Goal: Task Accomplishment & Management: Manage account settings

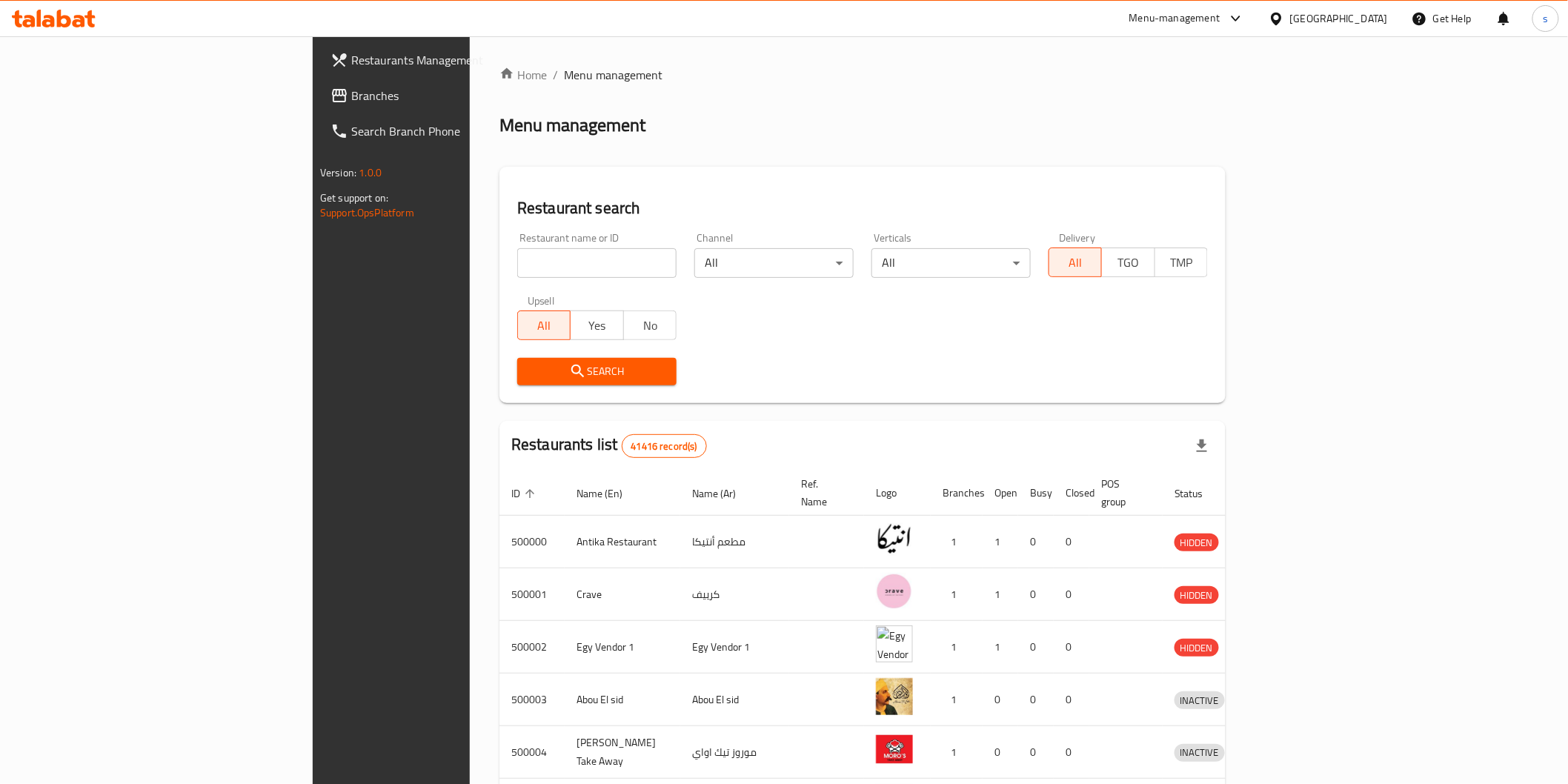
click at [352, 102] on span "Branches" at bounding box center [457, 96] width 211 height 18
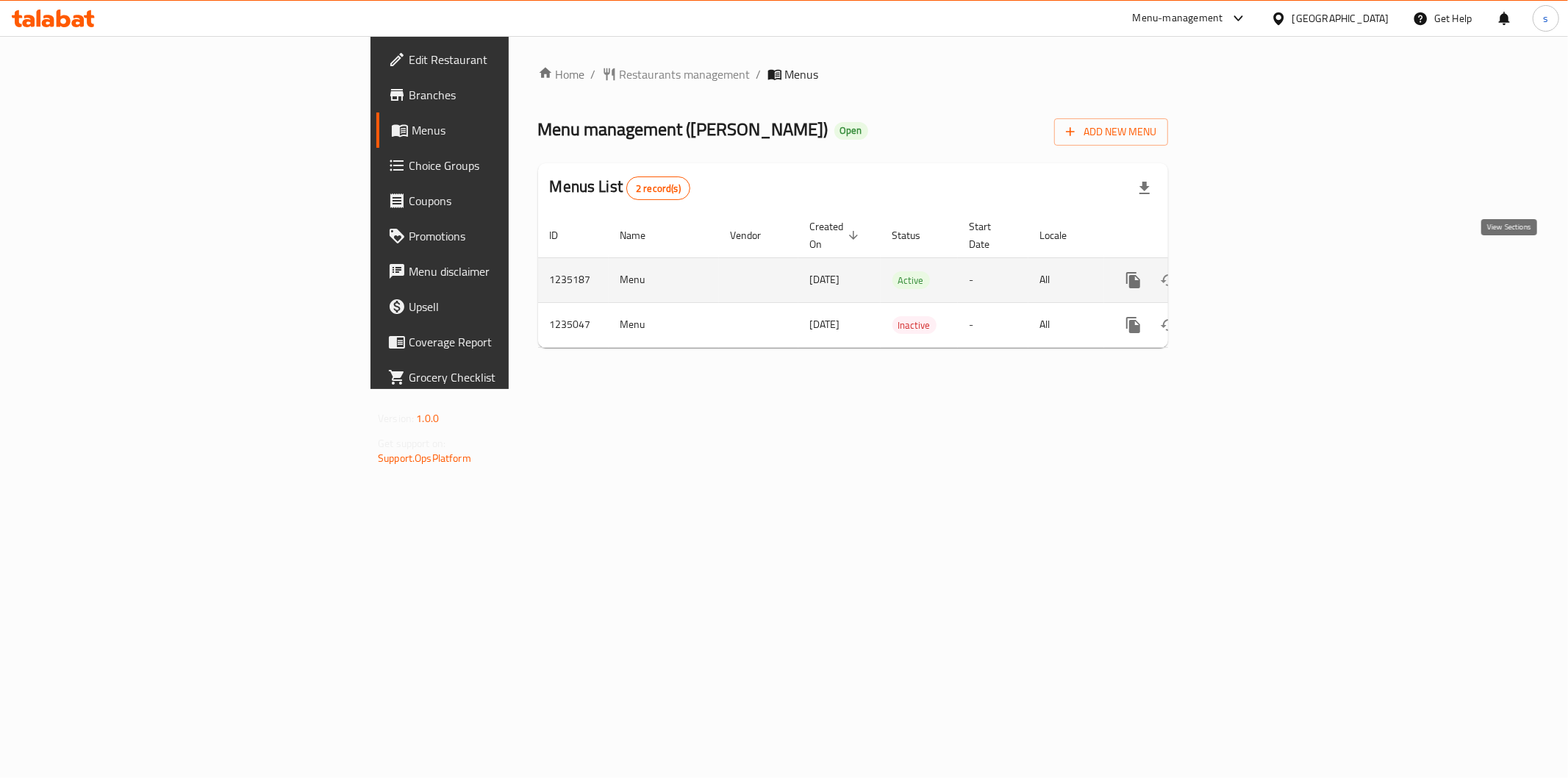
click at [1257, 265] on link "enhanced table" at bounding box center [1239, 280] width 35 height 35
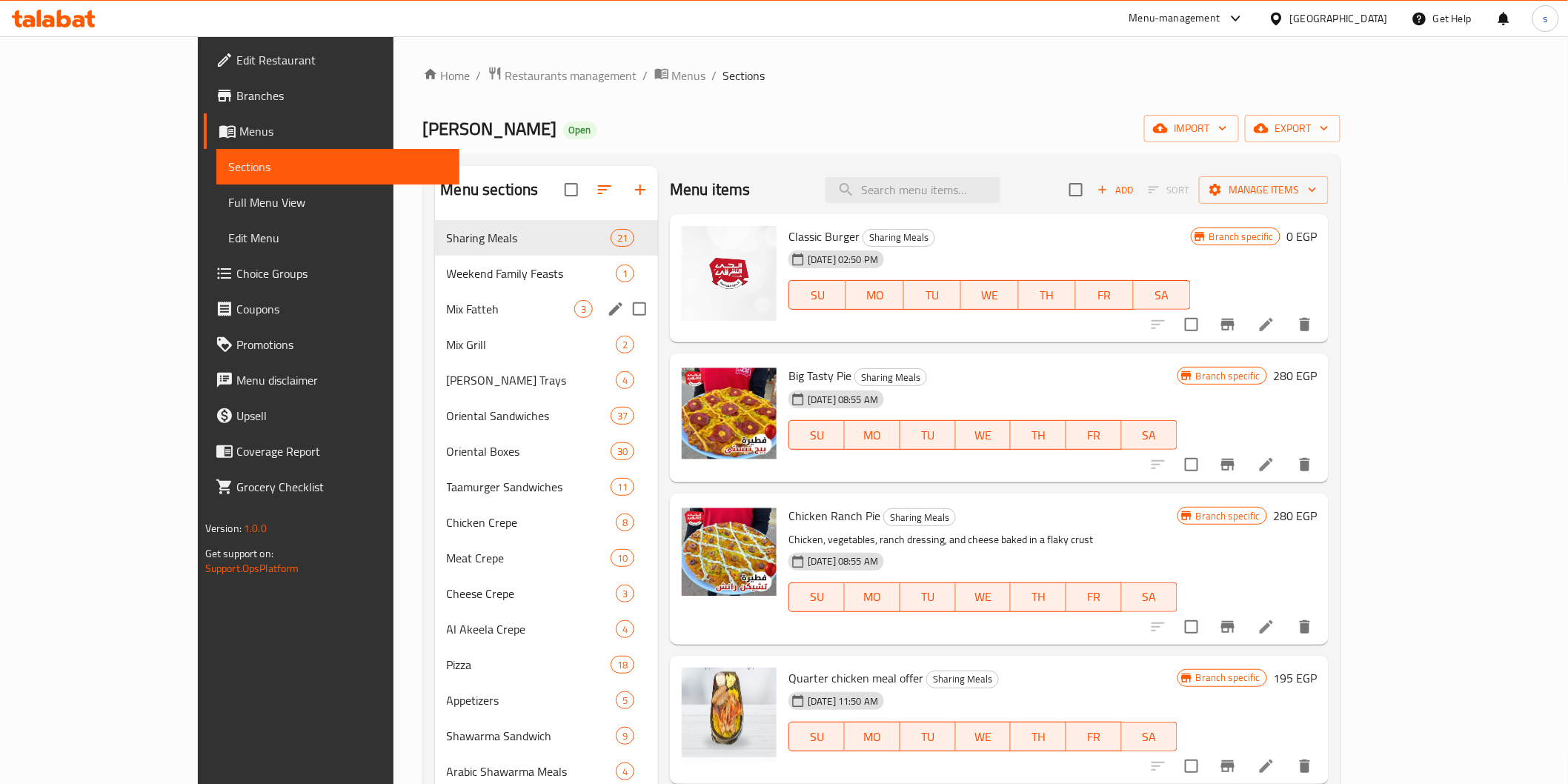
click at [447, 311] on span "Mix Fatteh" at bounding box center [511, 308] width 128 height 18
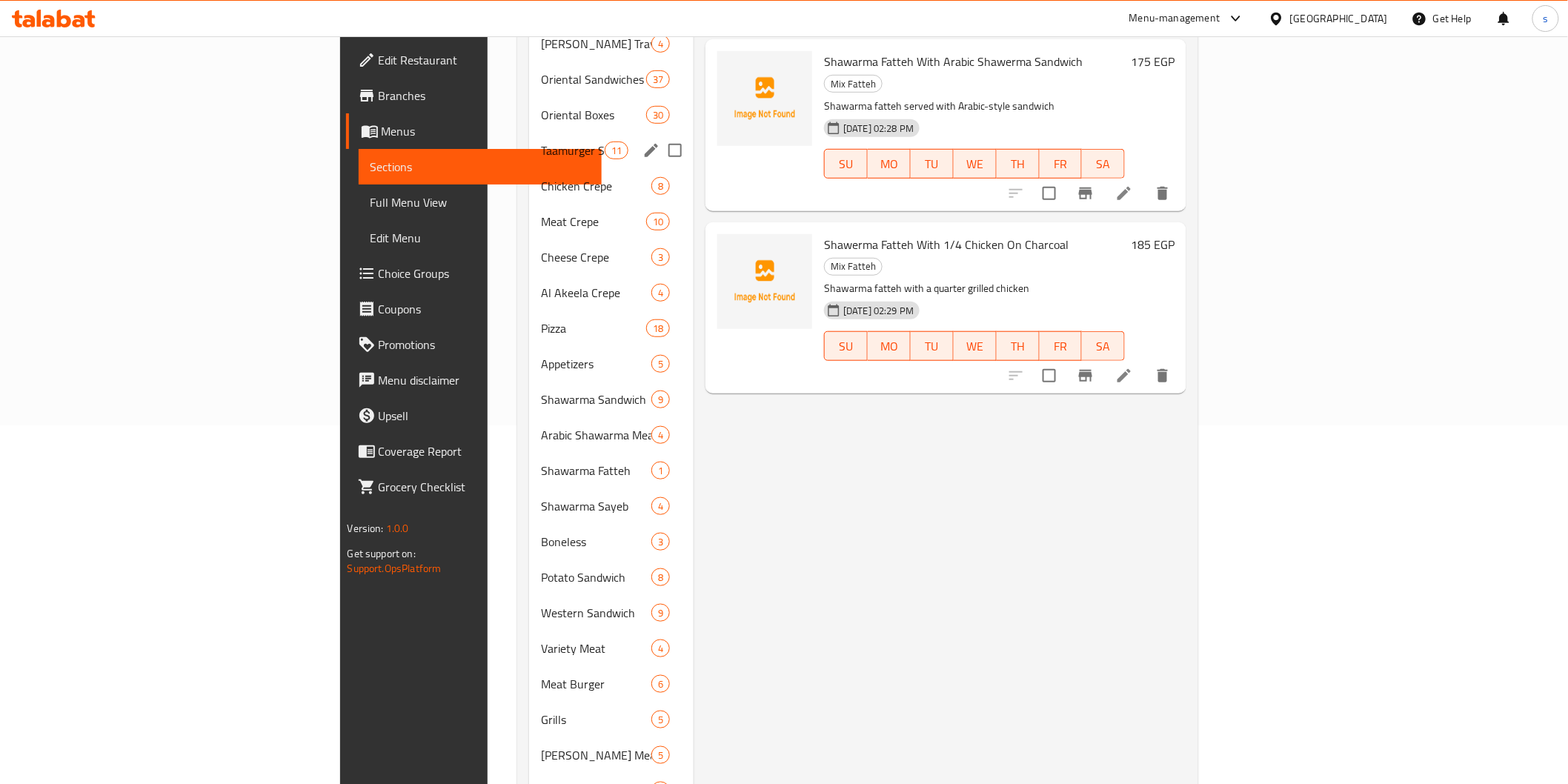
scroll to position [329, 0]
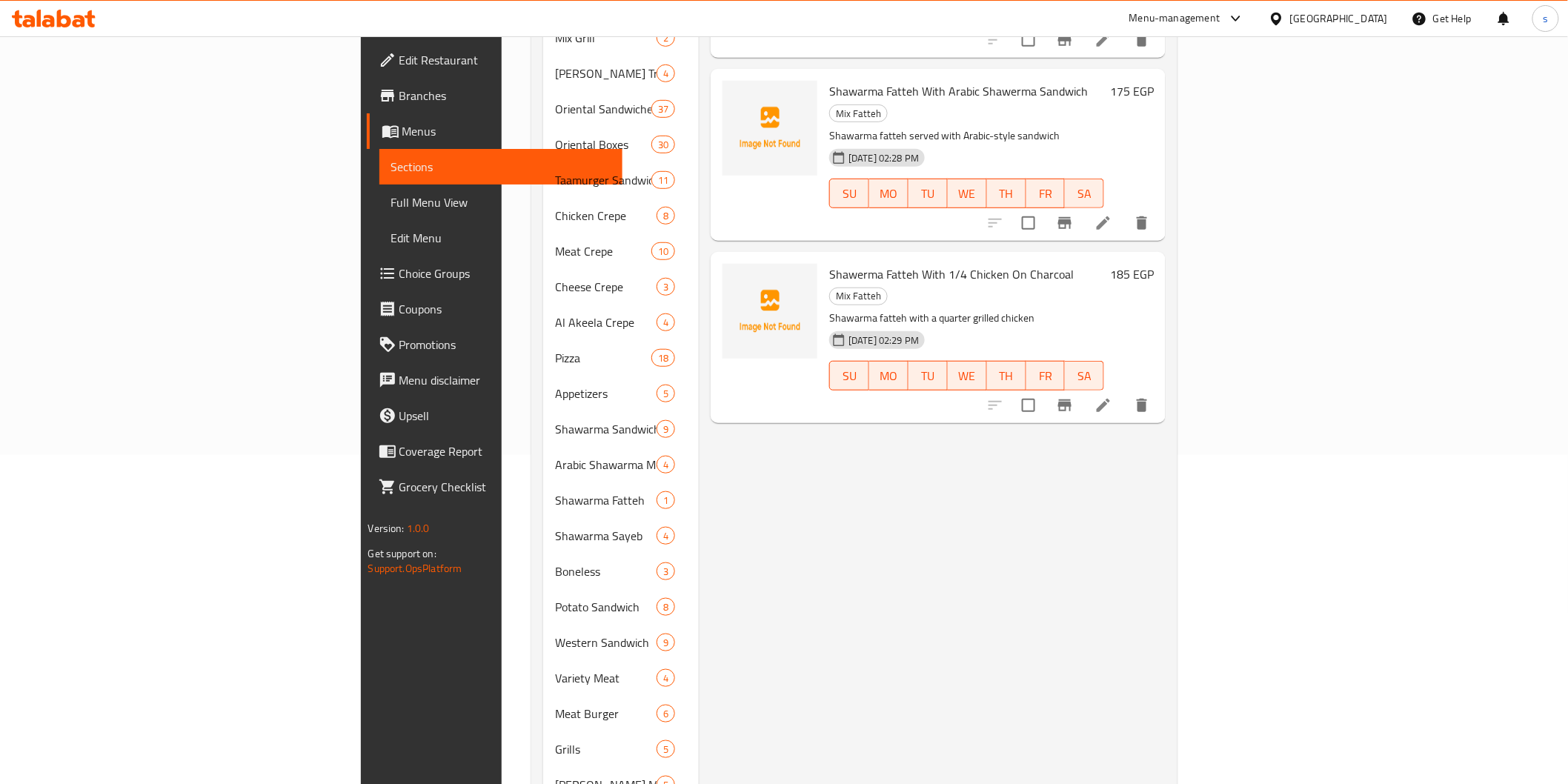
click at [1068, 622] on div "Menu items Add Sort Manage items Shawarma With Crispy Fatteh Mix Fatteh Shawarm…" at bounding box center [932, 412] width 467 height 1149
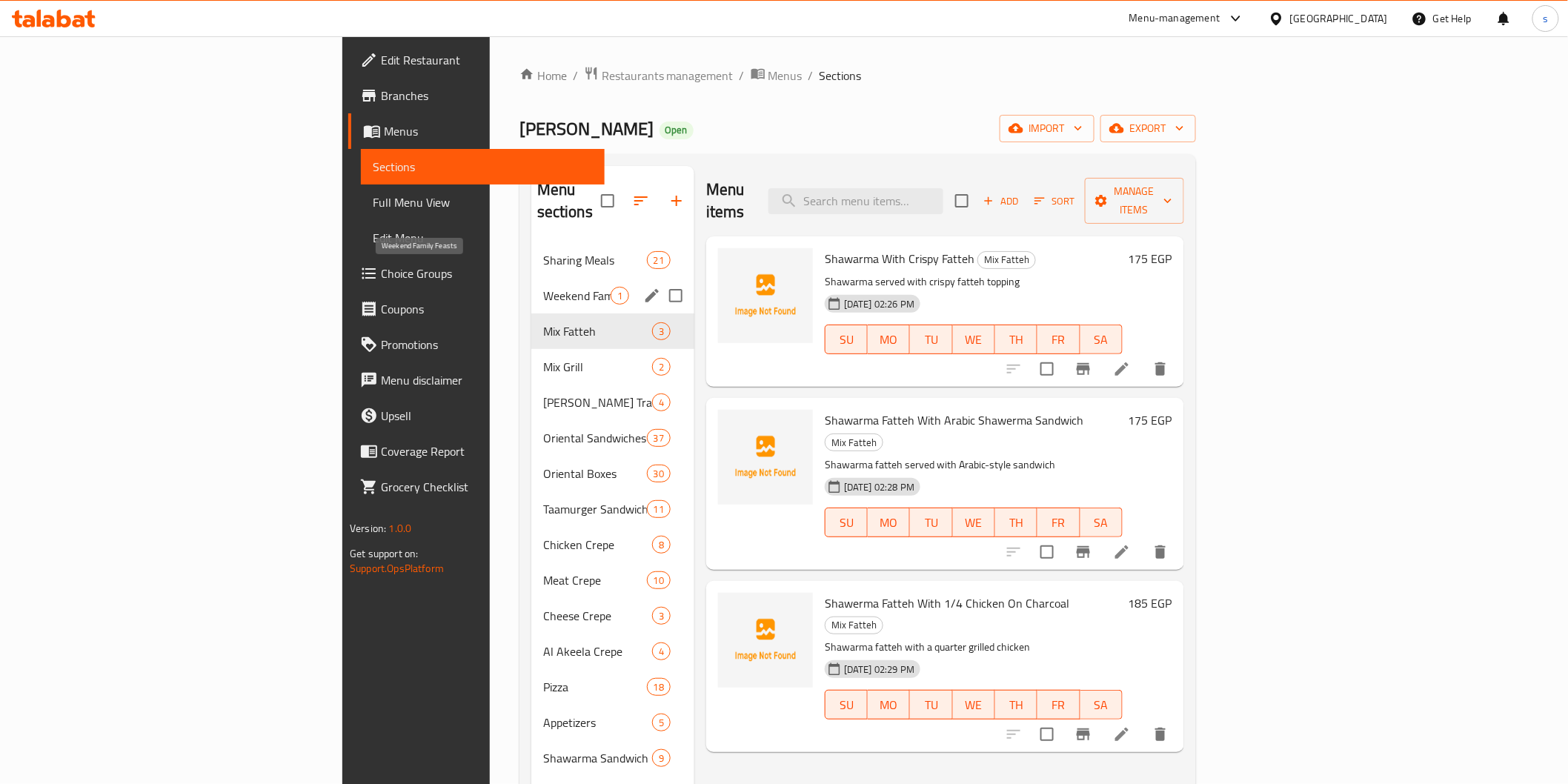
click at [543, 287] on span "Weekend Family Feasts" at bounding box center [576, 296] width 67 height 18
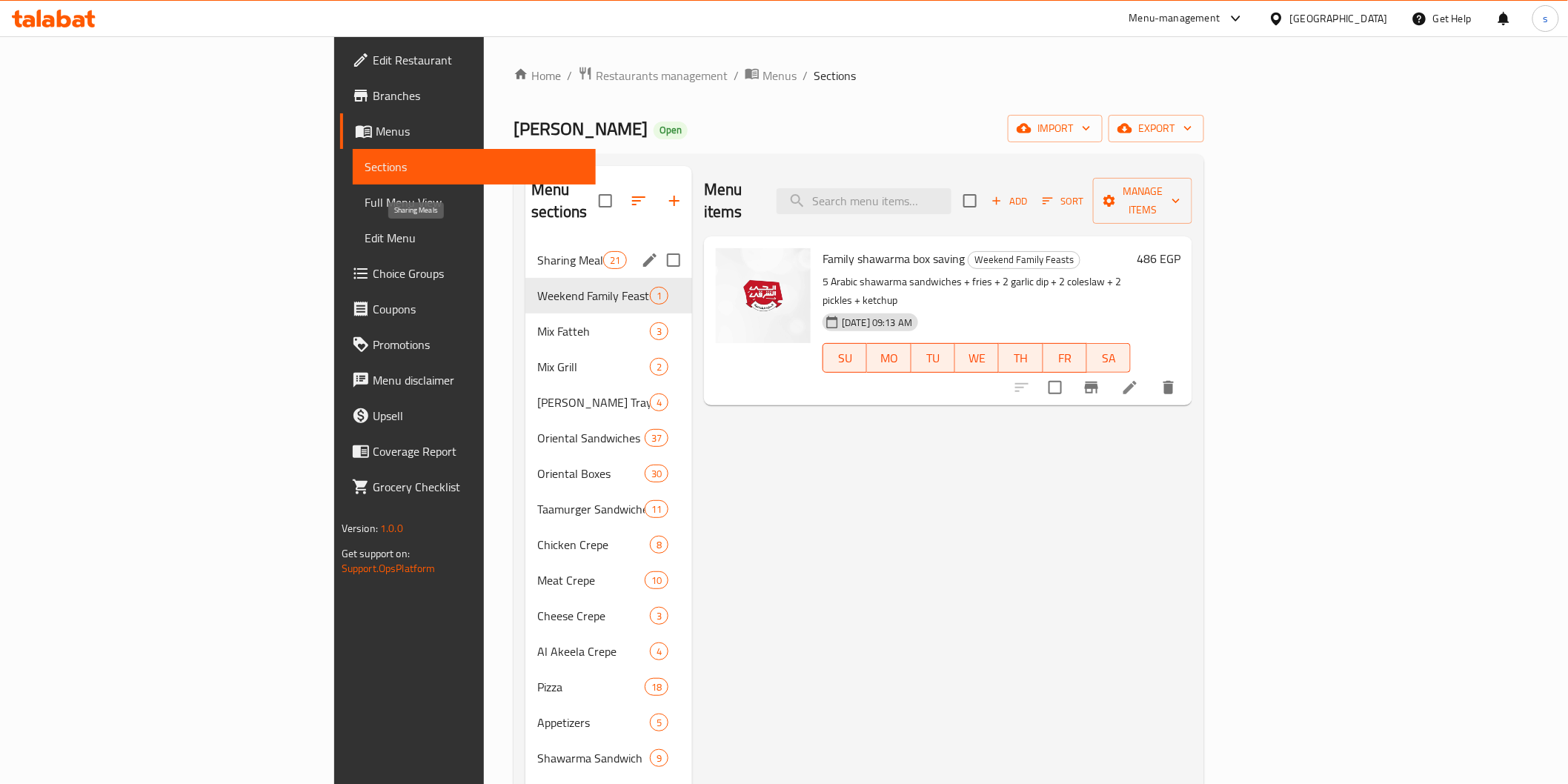
drag, startPoint x: 439, startPoint y: 240, endPoint x: 457, endPoint y: 264, distance: 30.0
click at [537, 252] on span "Sharing Meals" at bounding box center [569, 260] width 66 height 18
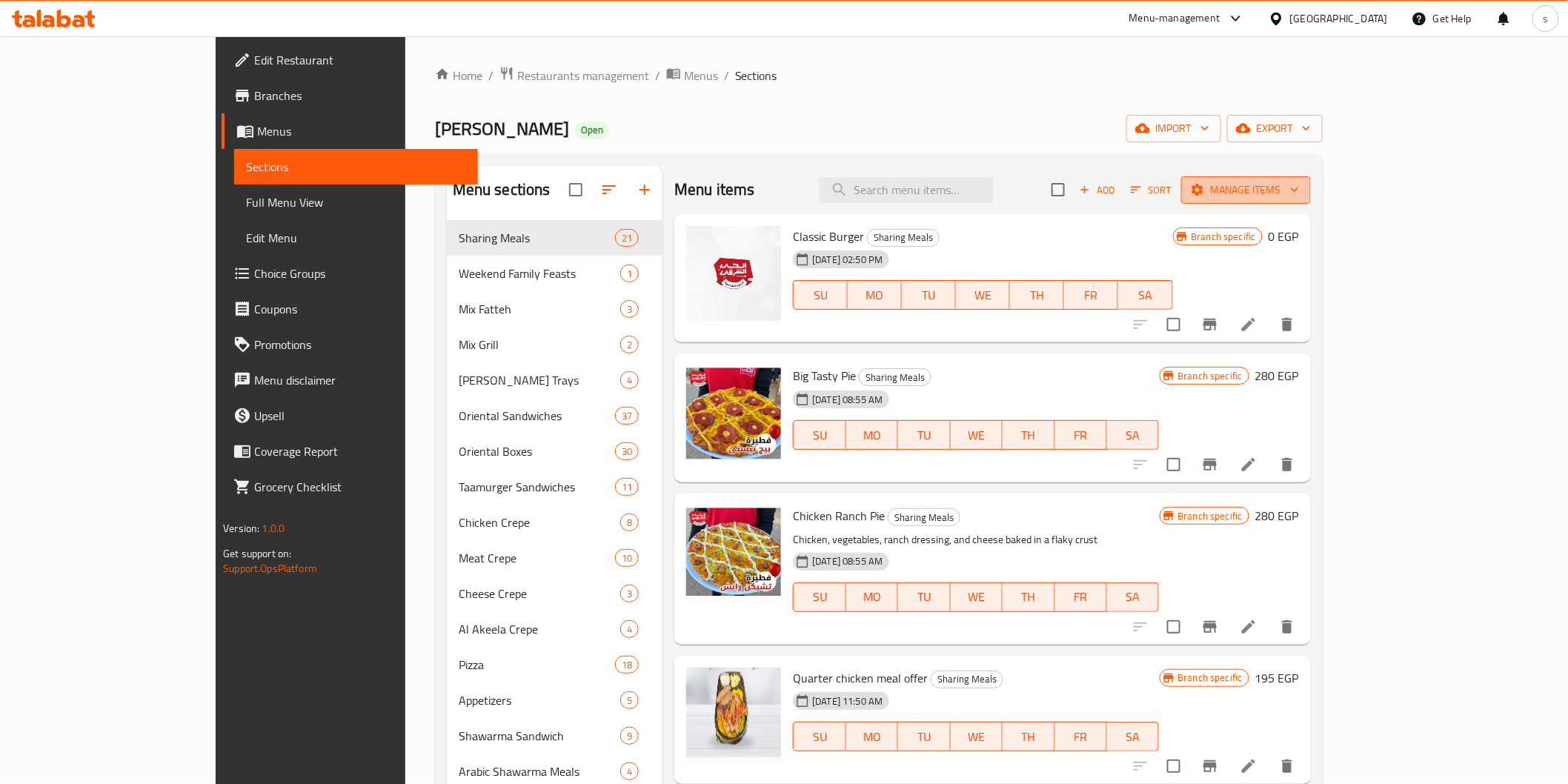
click at [1203, 187] on icon "button" at bounding box center [1198, 190] width 12 height 12
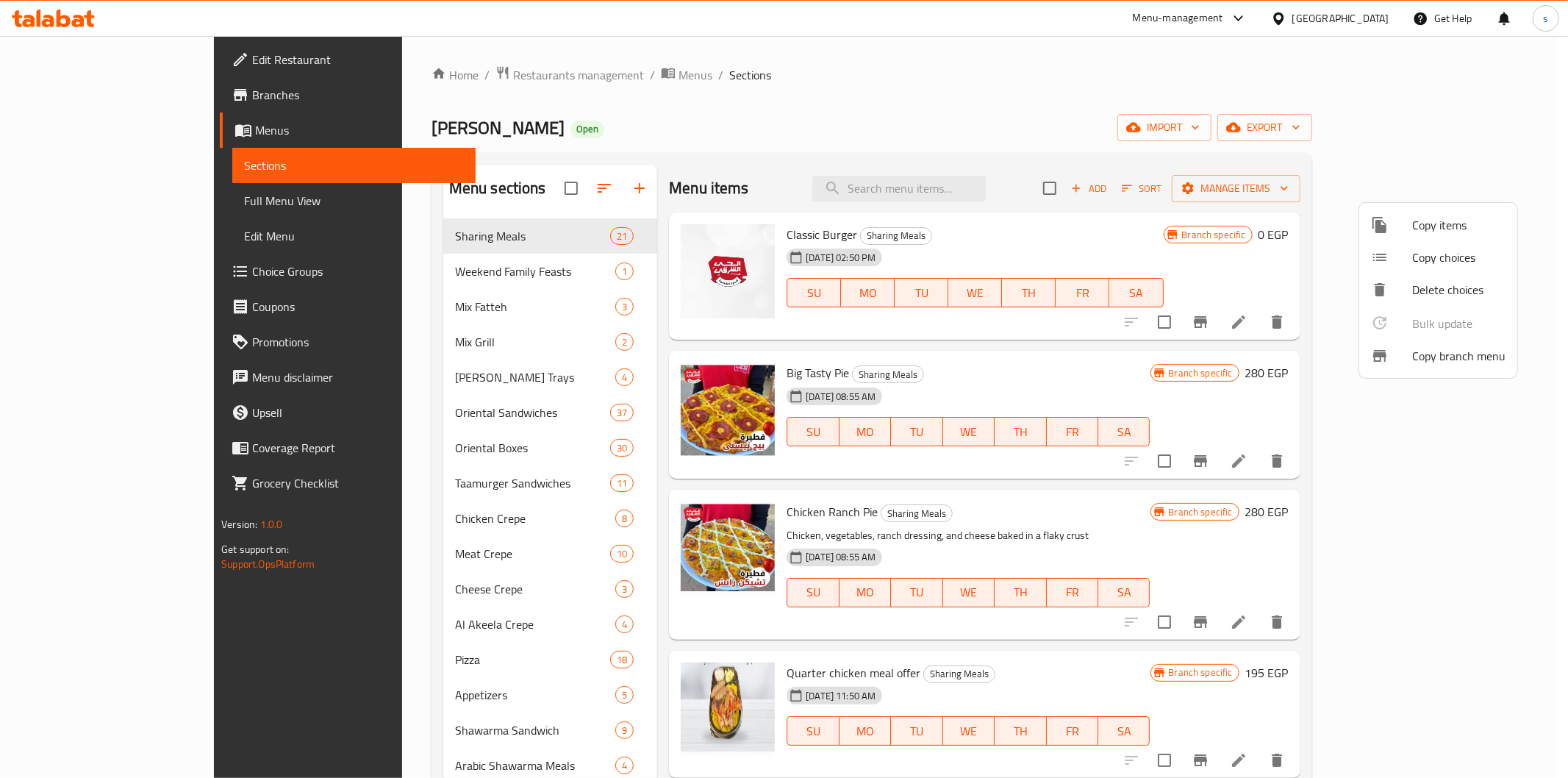
click at [1128, 182] on div at bounding box center [784, 389] width 1568 height 778
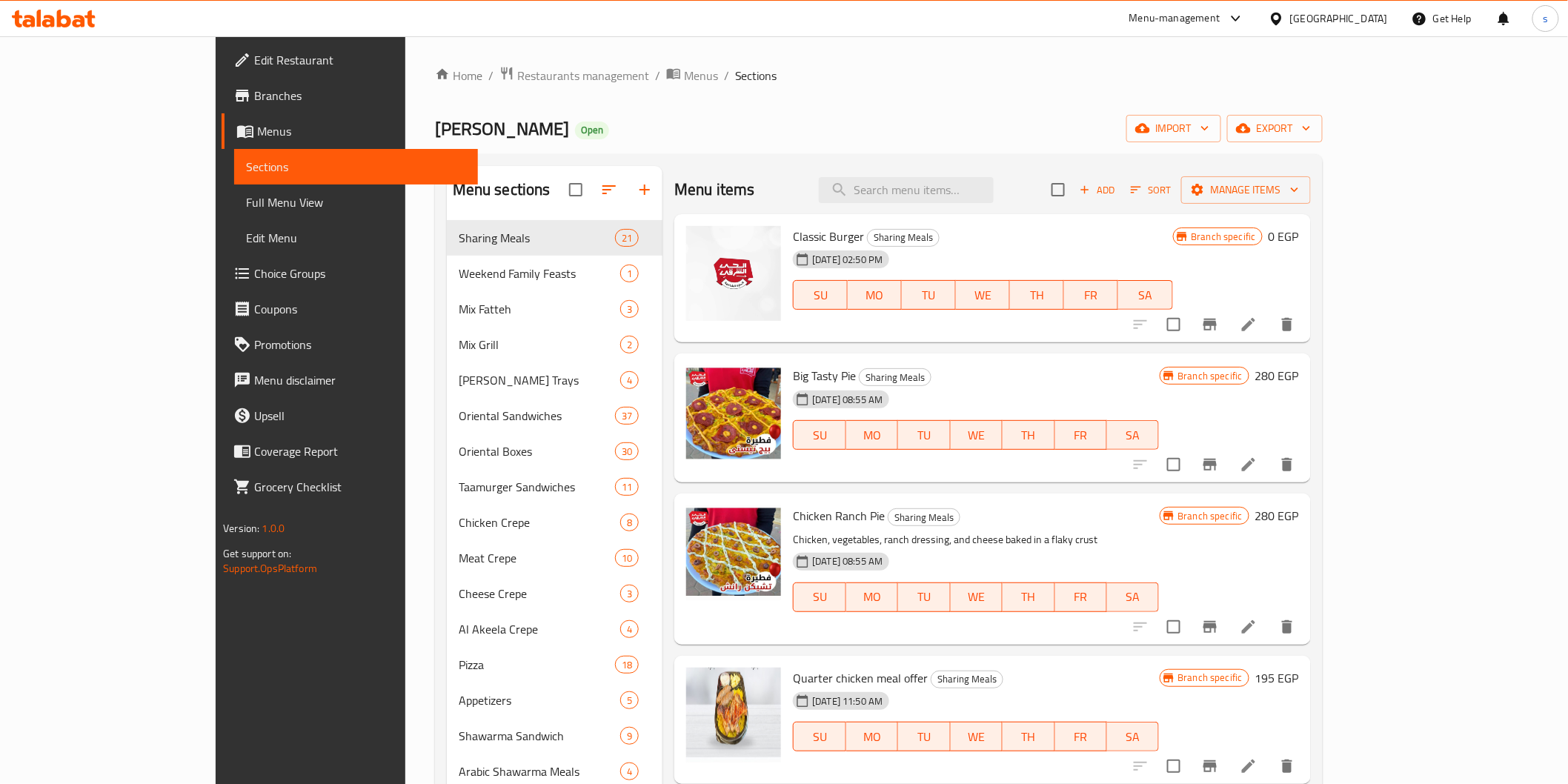
click at [1261, 240] on span "Branch specific" at bounding box center [1223, 237] width 77 height 14
click at [1310, 179] on button "Manage items" at bounding box center [1246, 190] width 129 height 28
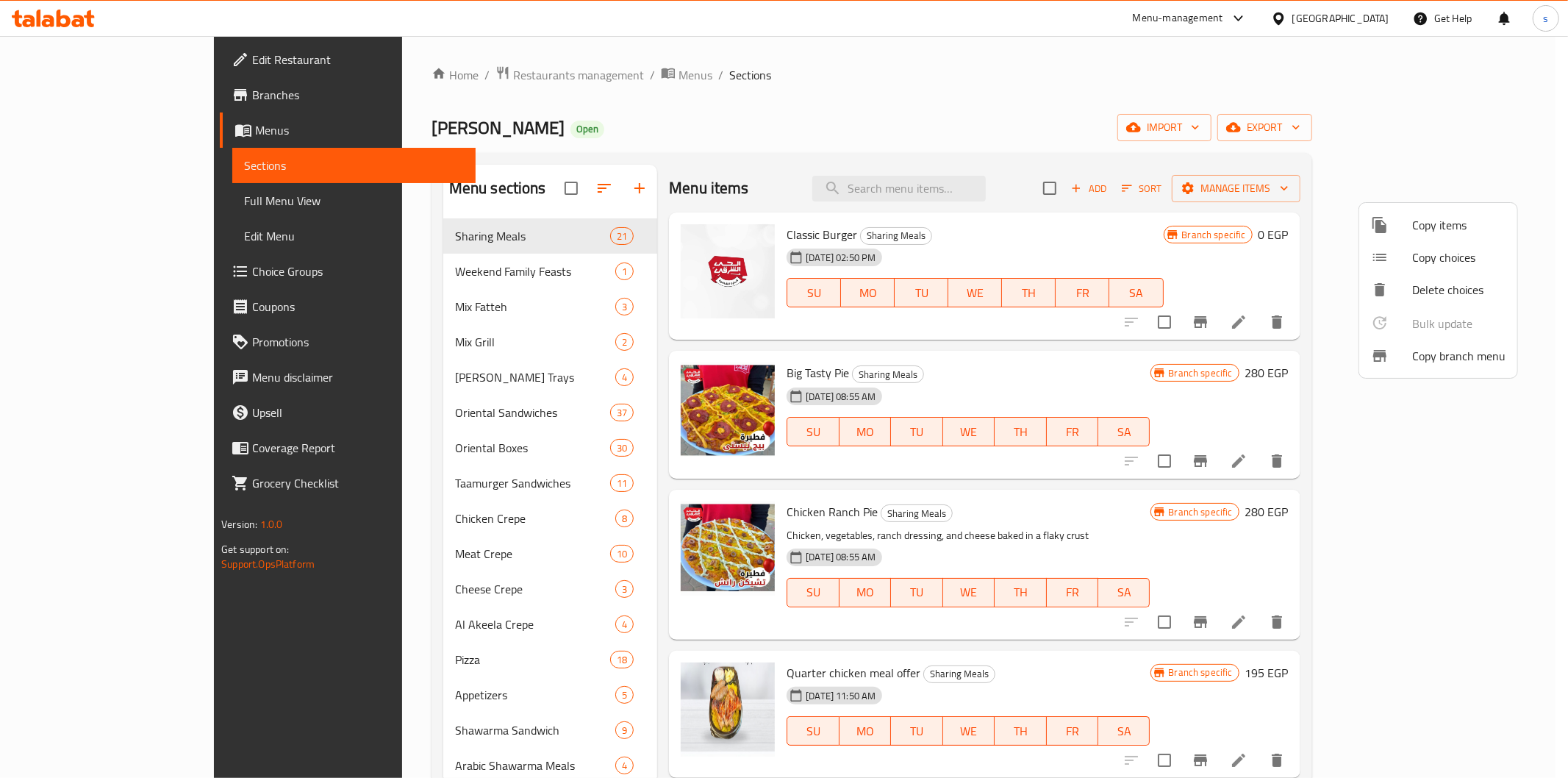
click at [1318, 244] on div at bounding box center [784, 389] width 1568 height 778
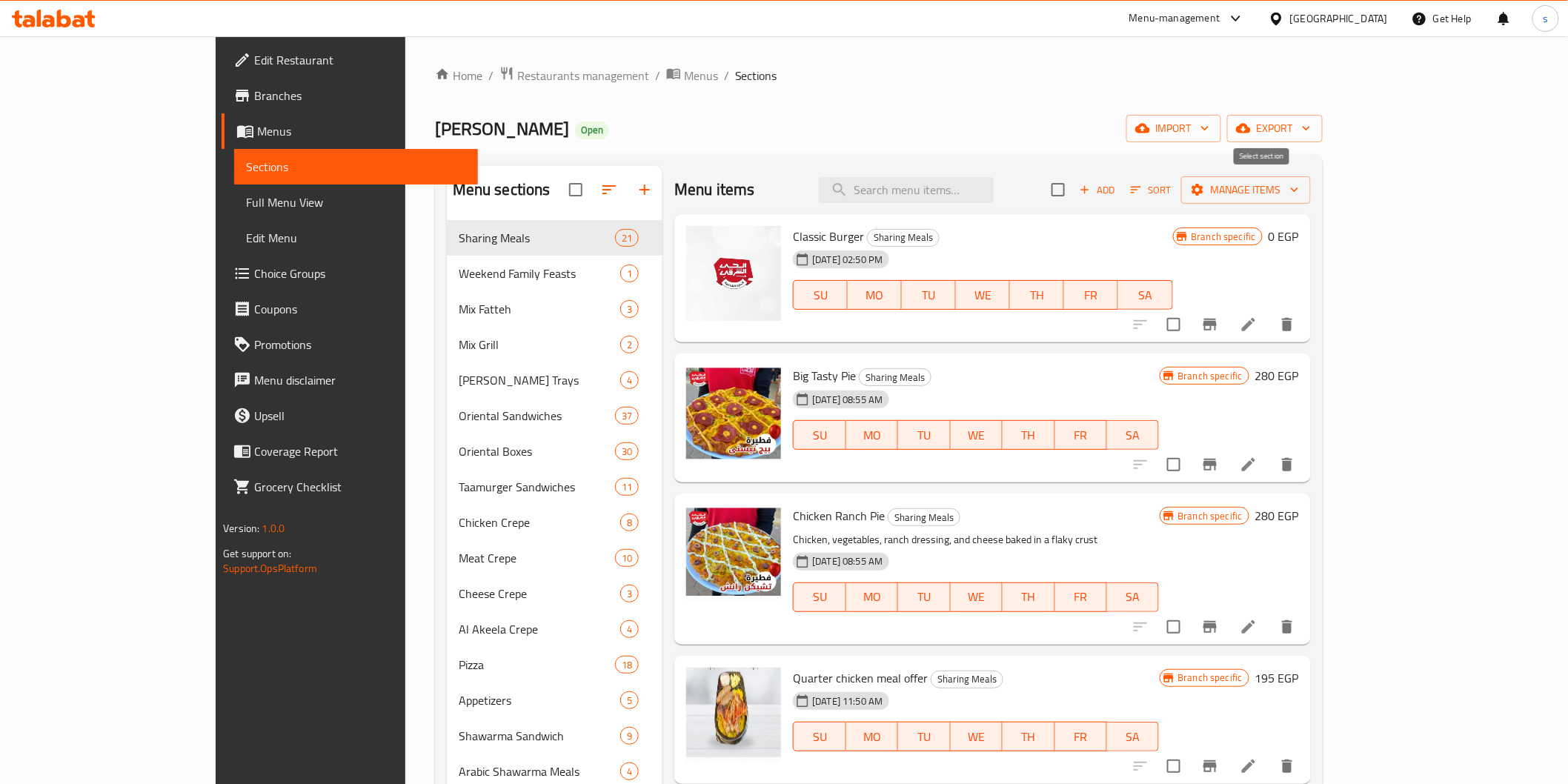
click at [1073, 190] on input "checkbox" at bounding box center [1058, 190] width 31 height 31
checkbox input "true"
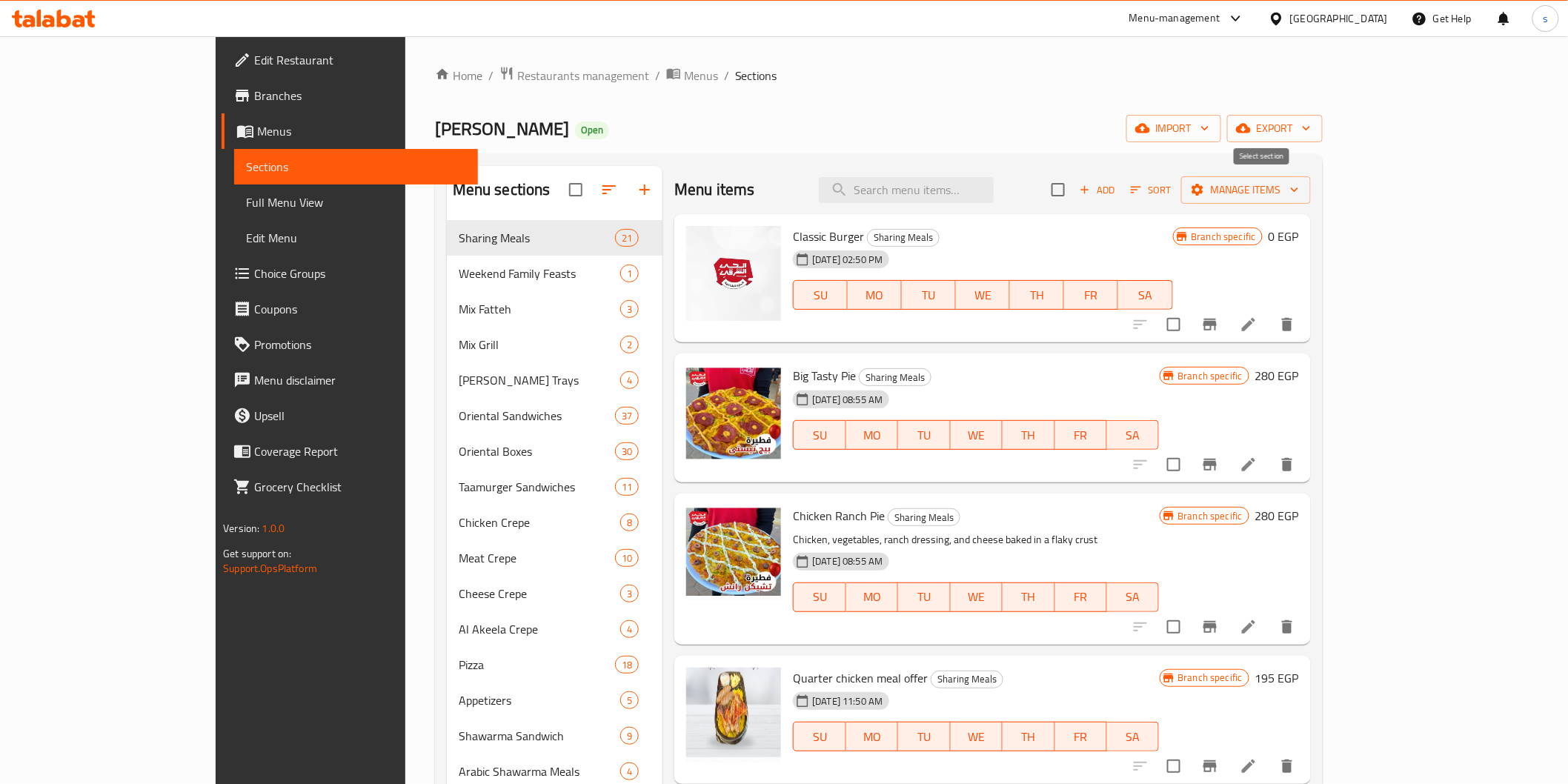
checkbox input "true"
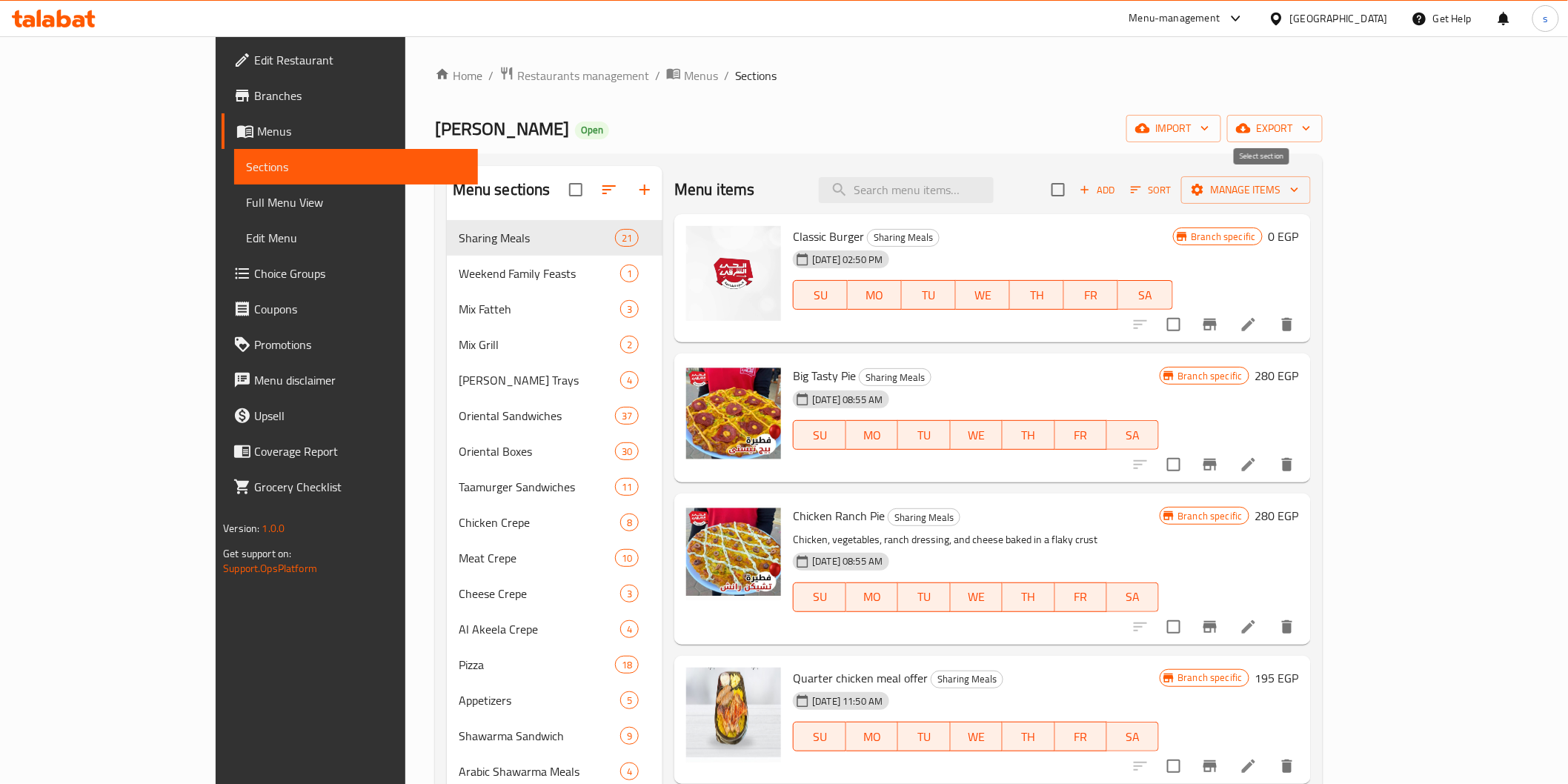
checkbox input "true"
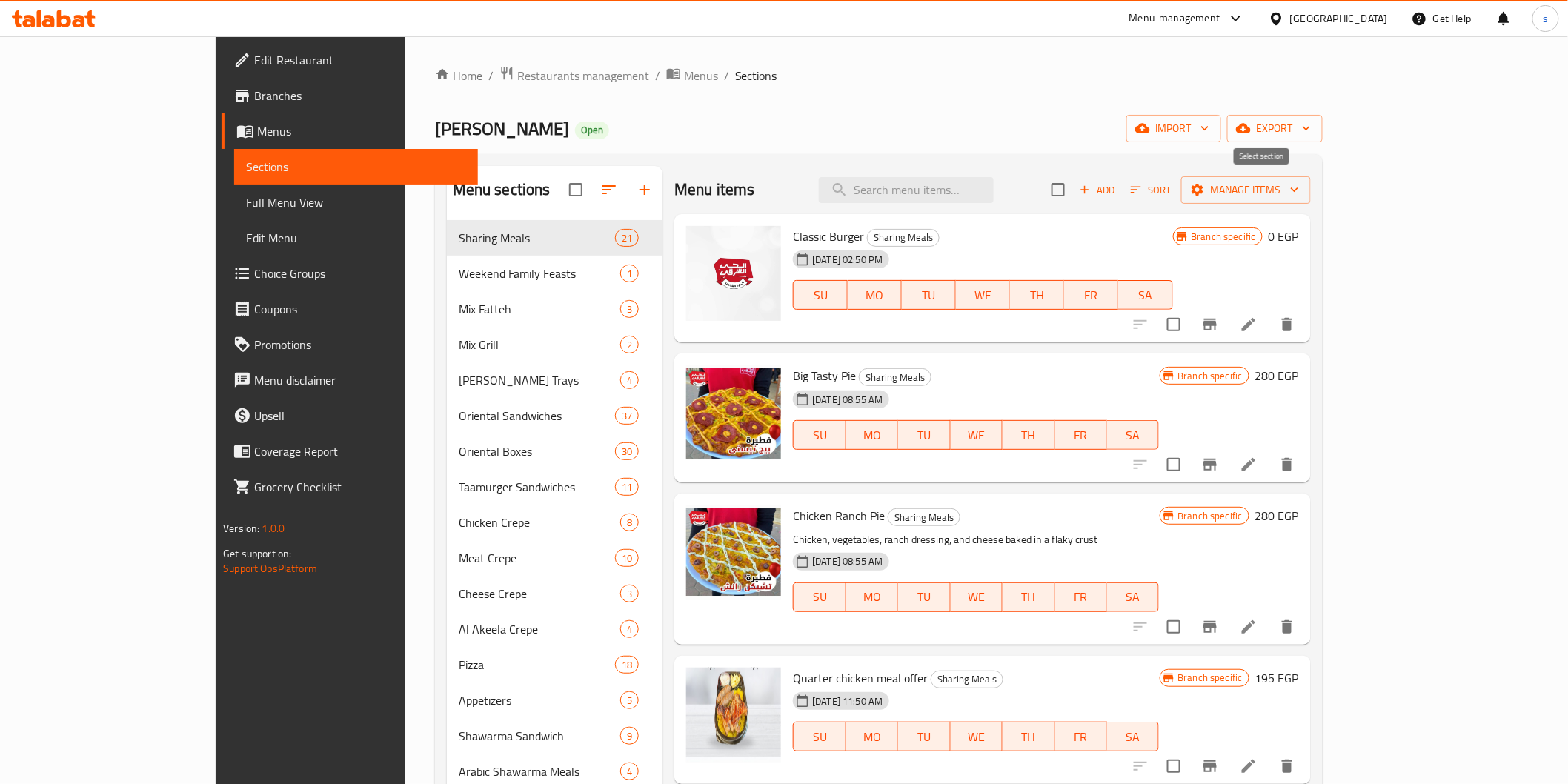
checkbox input "true"
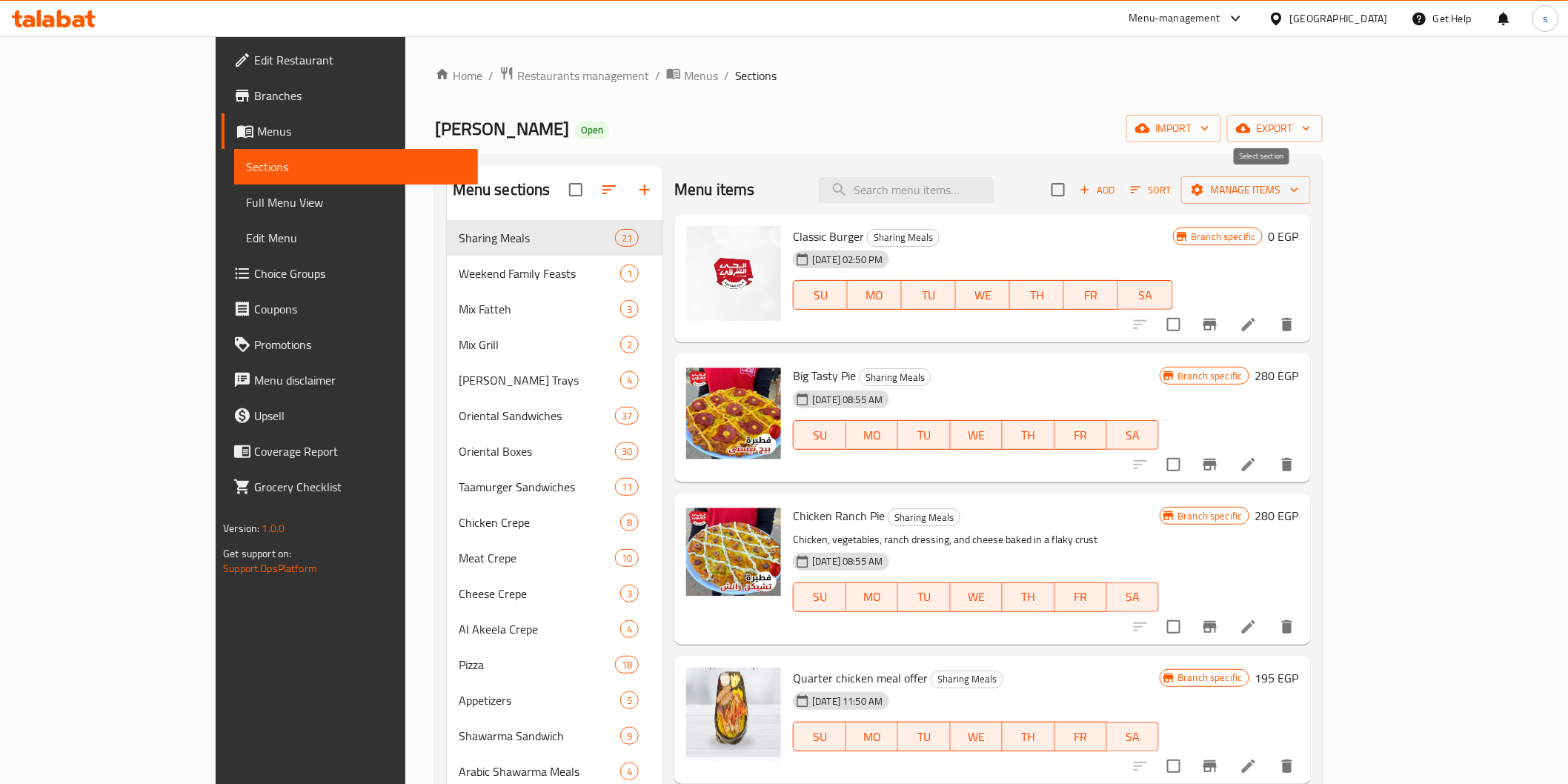
checkbox input "true"
click at [1298, 186] on span "Manage items" at bounding box center [1245, 190] width 106 height 18
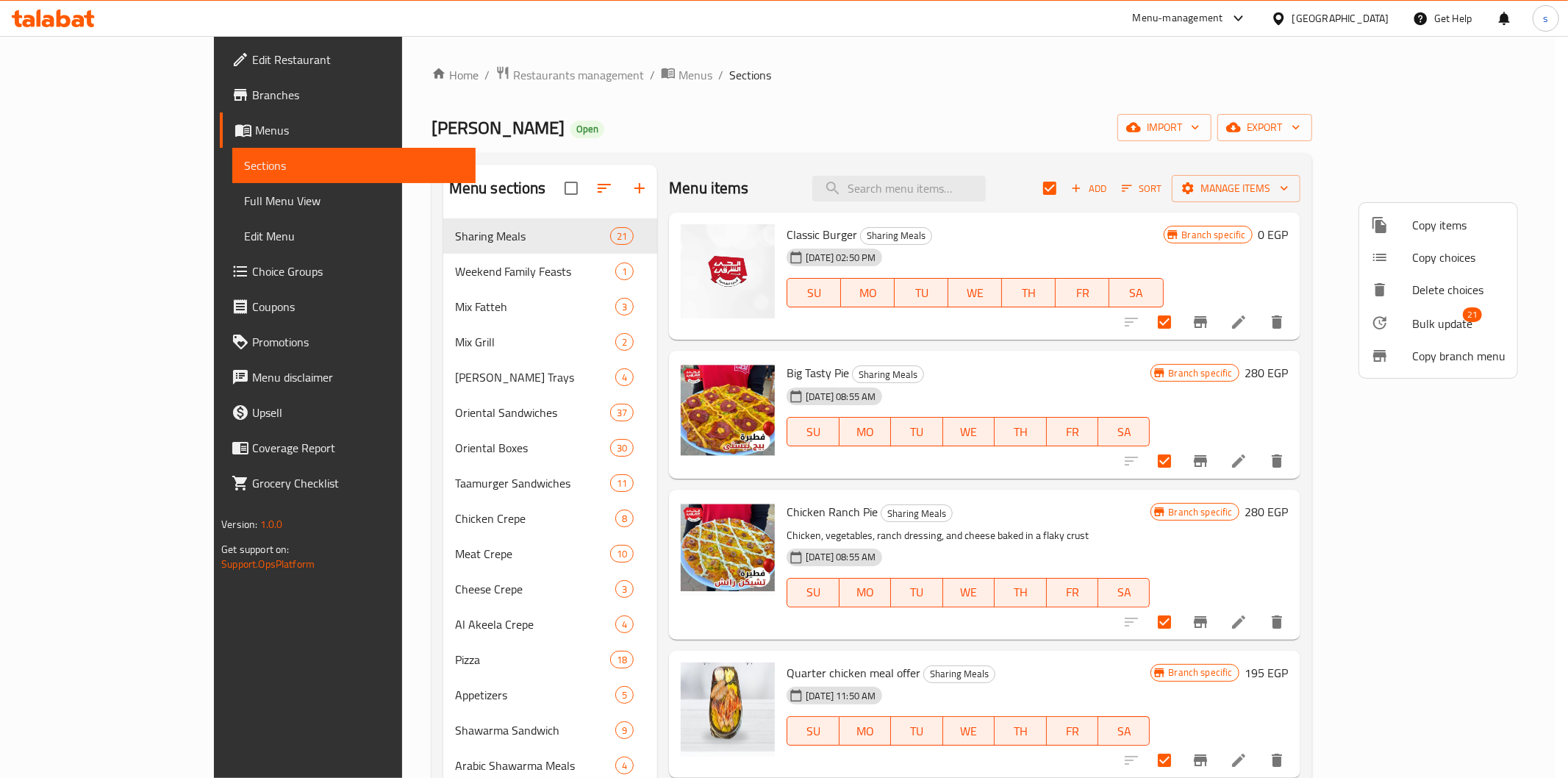
click at [1414, 323] on span "Bulk update" at bounding box center [1442, 323] width 61 height 18
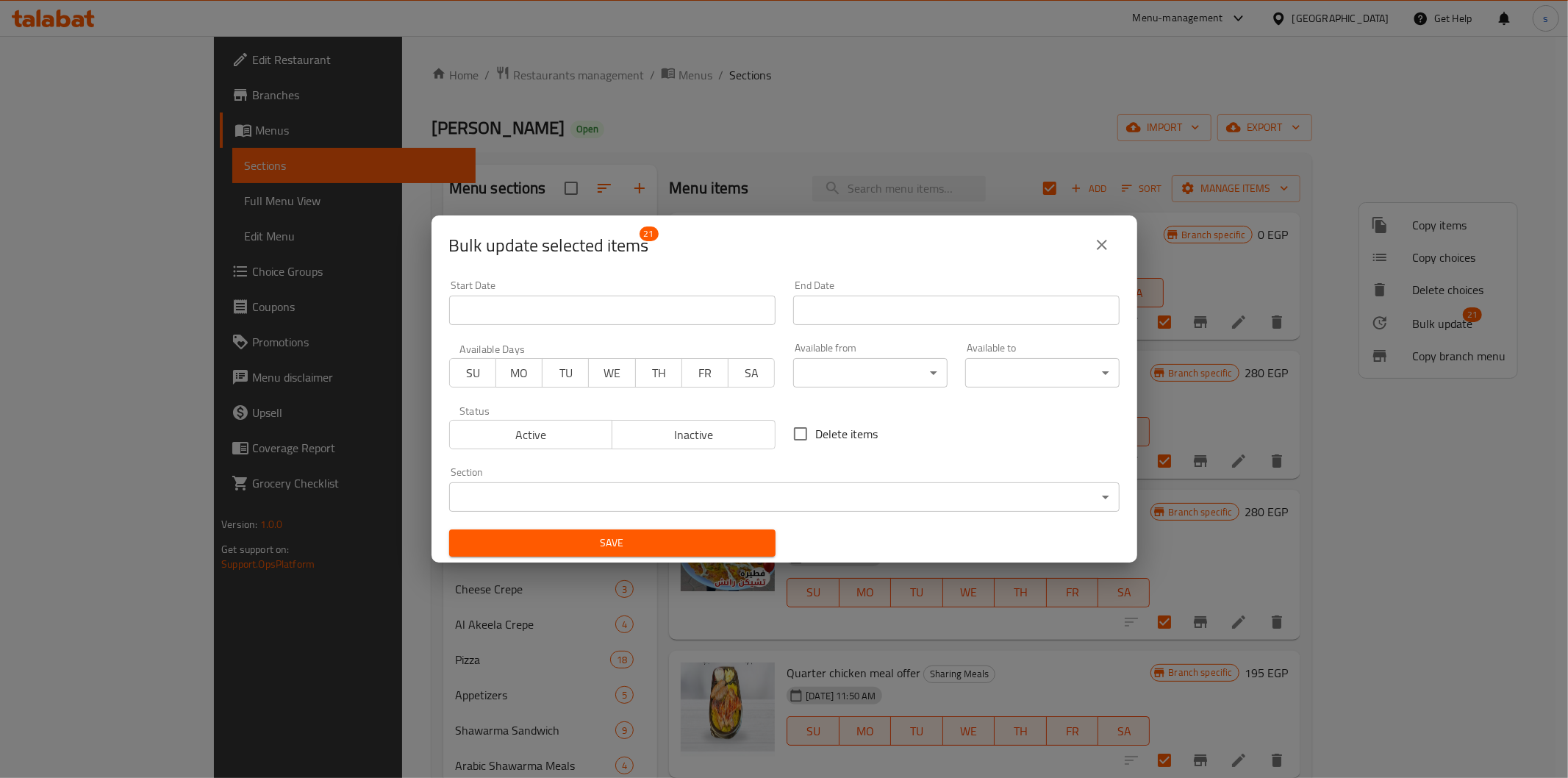
click at [1107, 249] on icon "close" at bounding box center [1102, 245] width 18 height 18
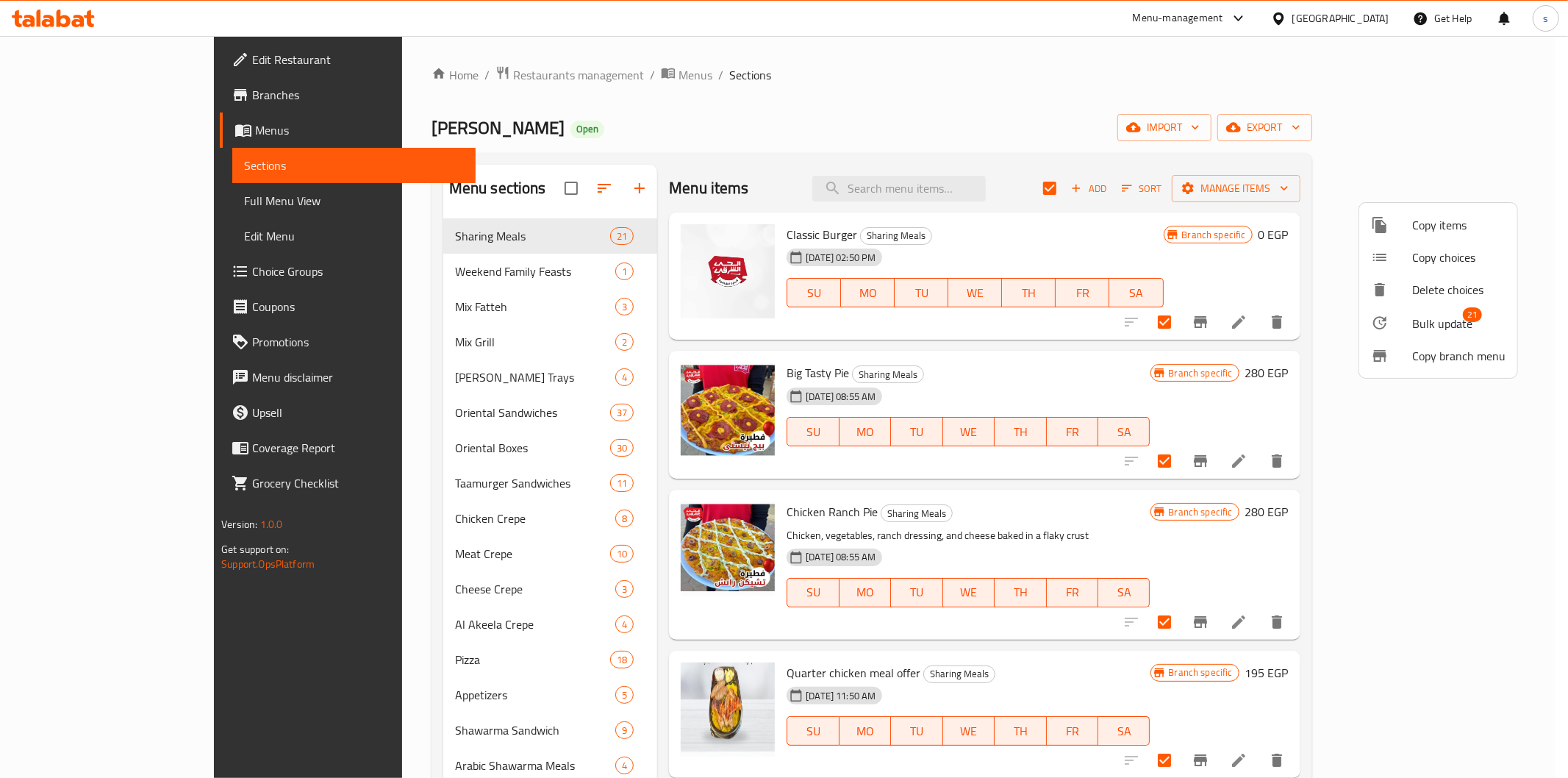
click at [1243, 190] on div at bounding box center [784, 389] width 1568 height 778
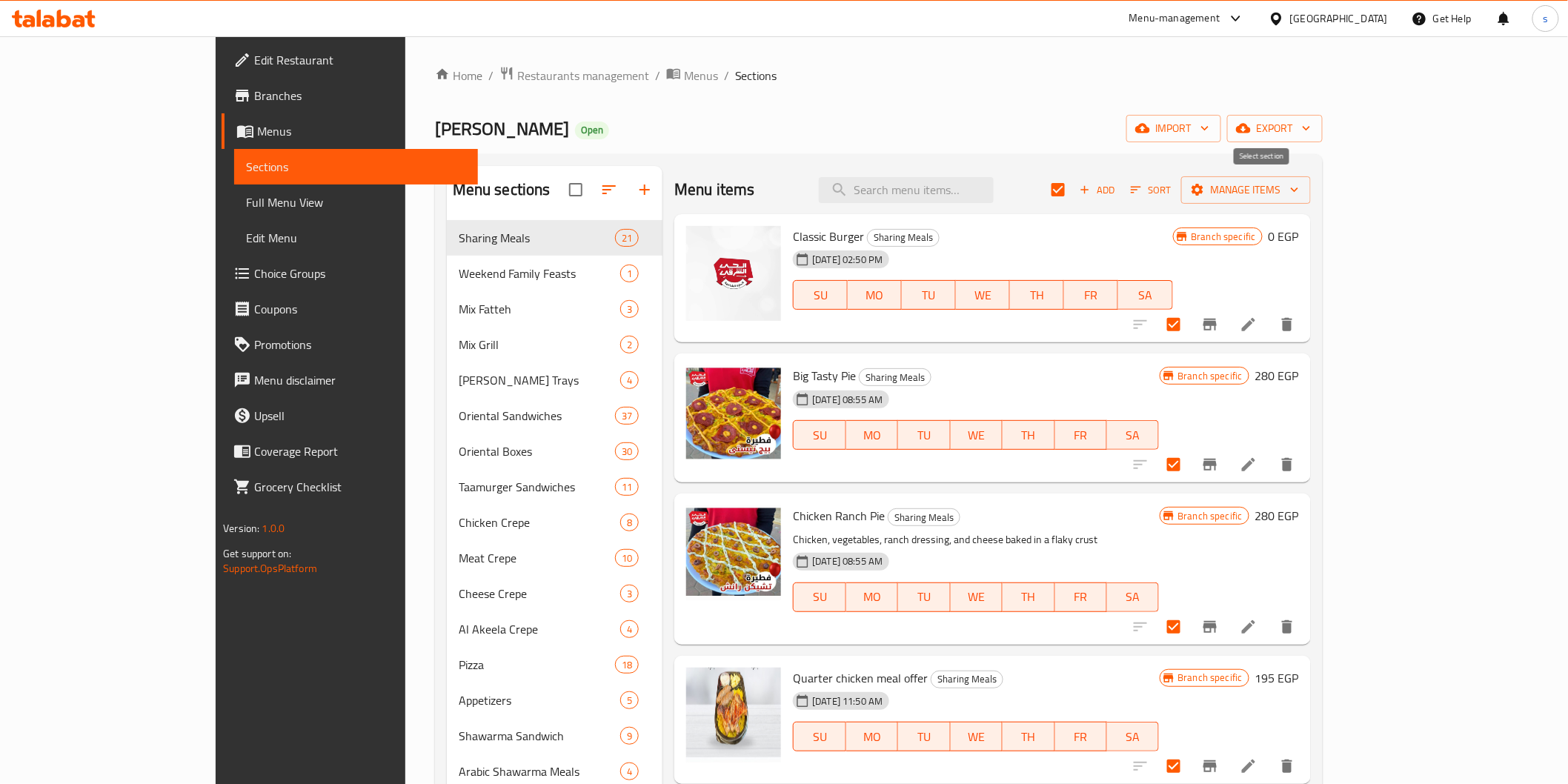
click at [1073, 188] on input "checkbox" at bounding box center [1058, 190] width 31 height 31
checkbox input "false"
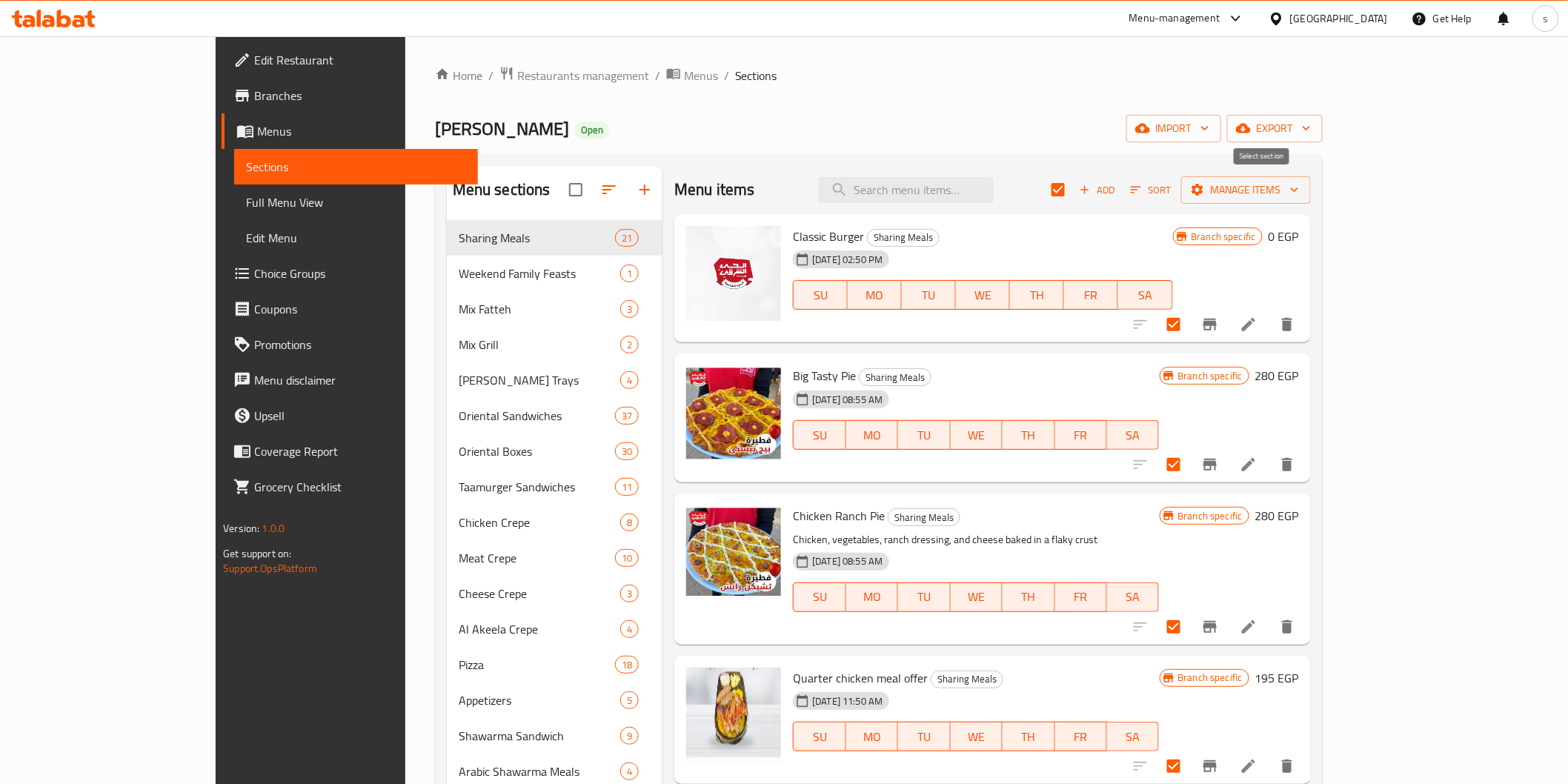
checkbox input "false"
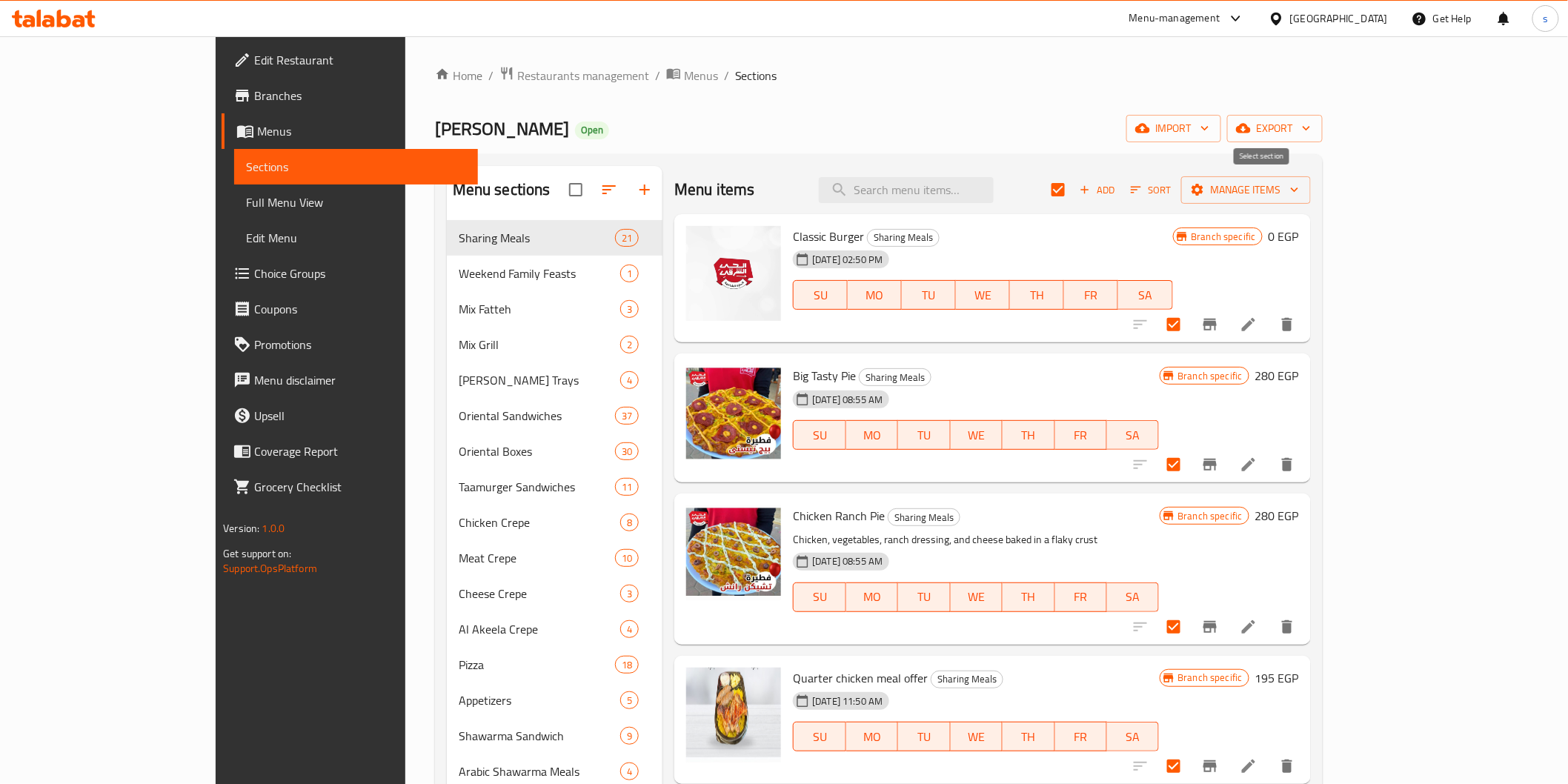
checkbox input "false"
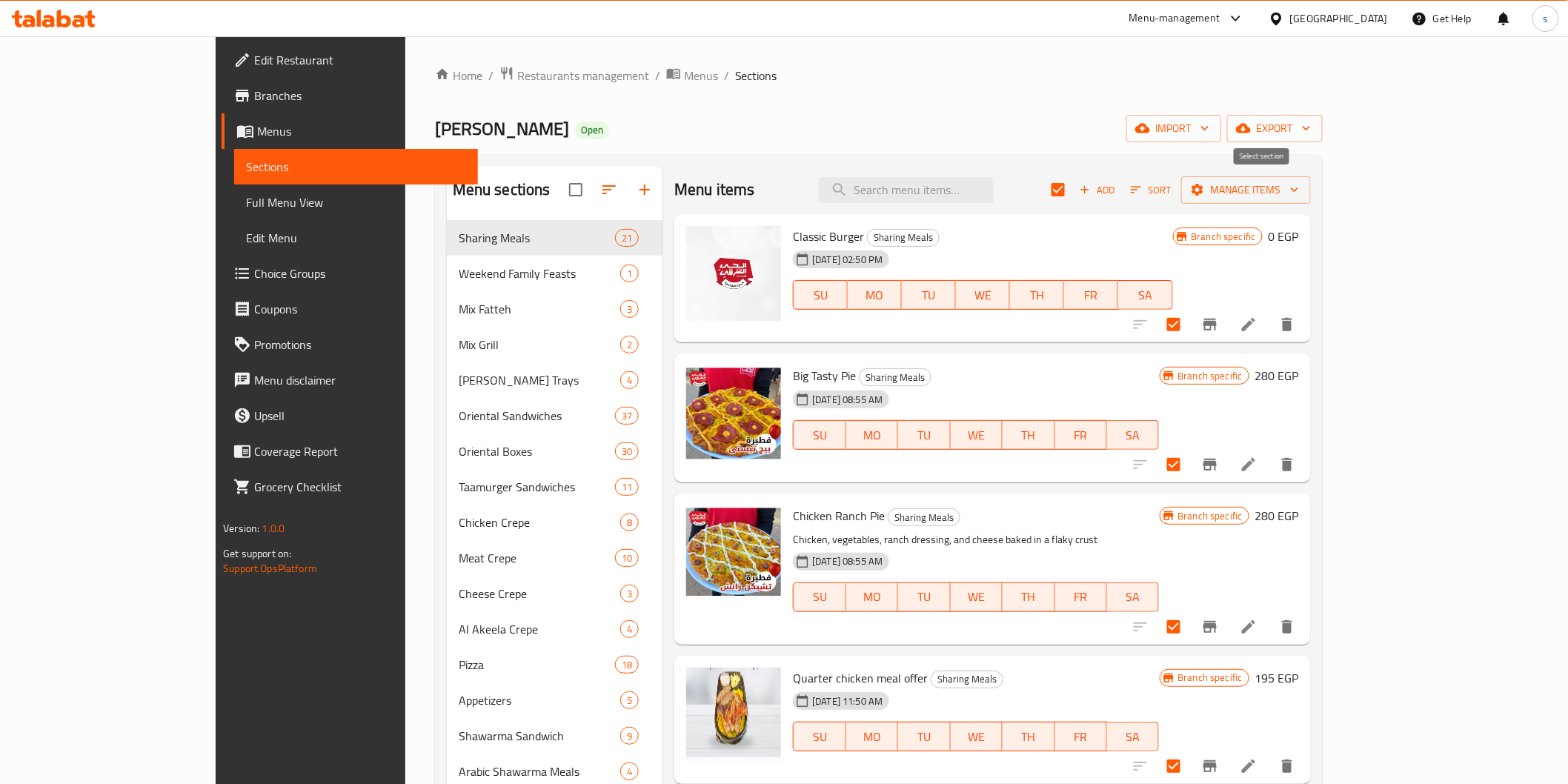
checkbox input "false"
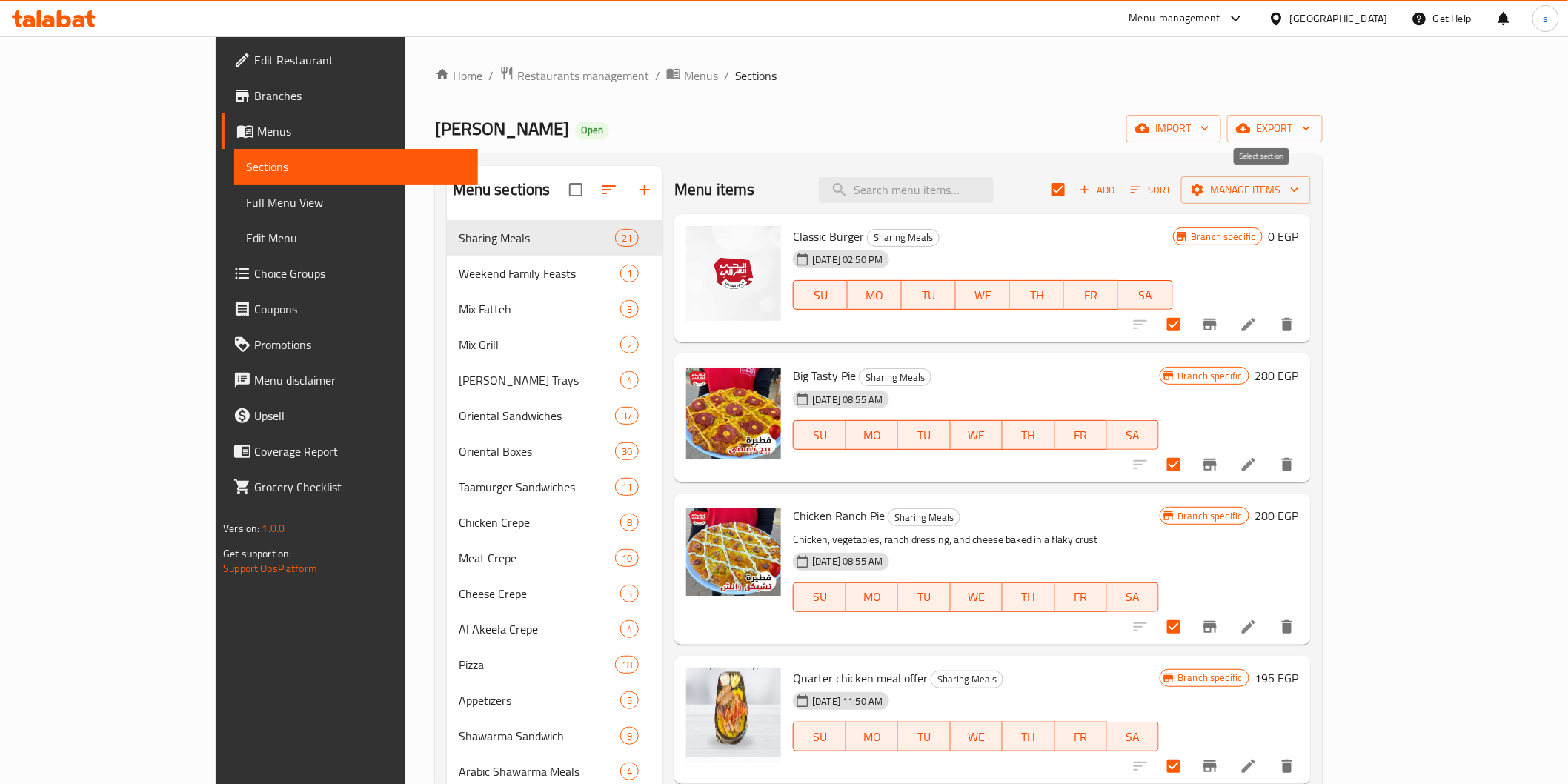
checkbox input "false"
click at [1217, 193] on div "Menu items Add Sort Manage items" at bounding box center [992, 190] width 636 height 48
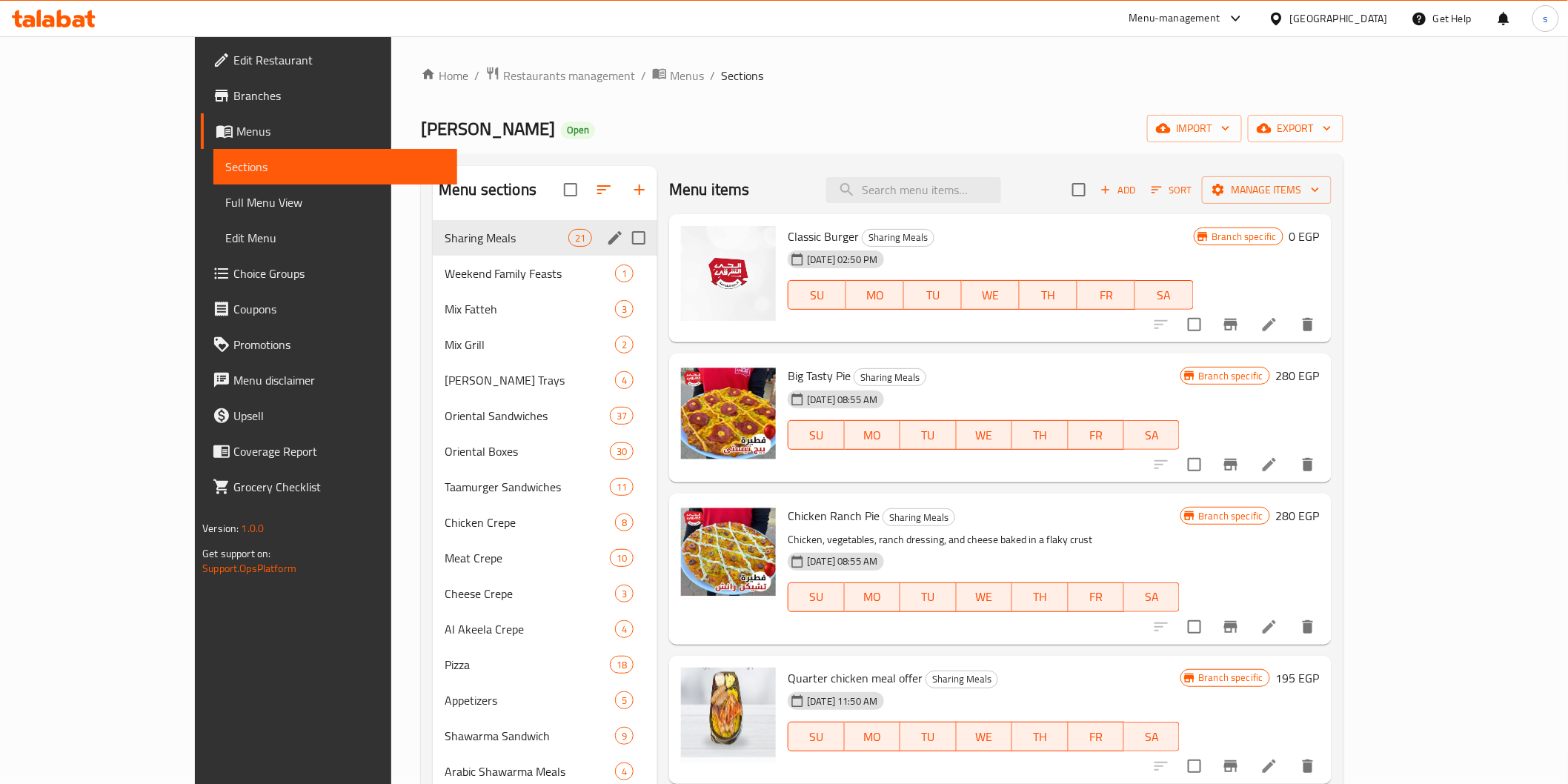
click at [623, 240] on input "Menu sections" at bounding box center [638, 238] width 31 height 31
checkbox input "true"
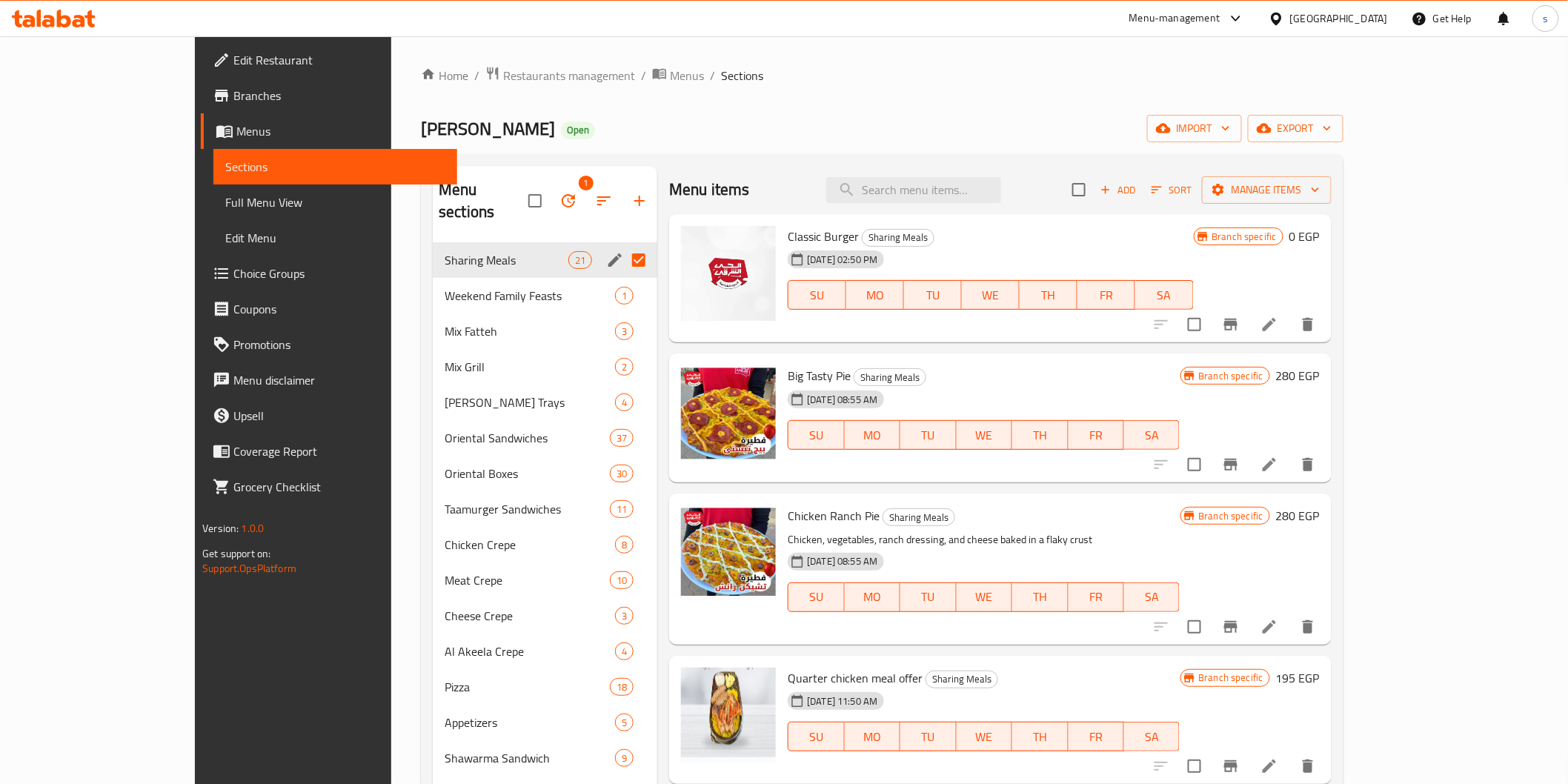
click at [559, 192] on icon "button" at bounding box center [568, 201] width 18 height 18
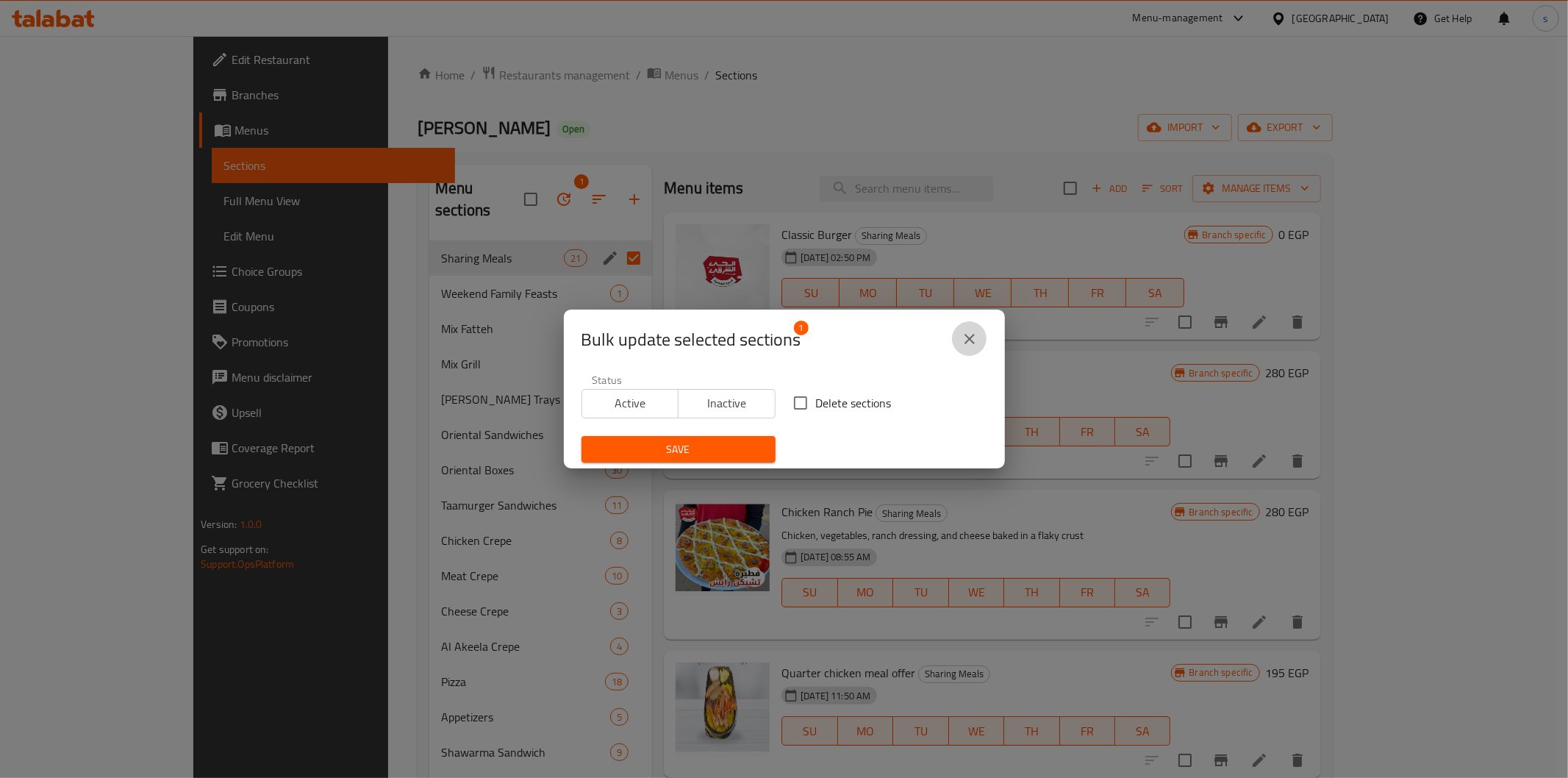
click at [972, 346] on icon "close" at bounding box center [970, 339] width 18 height 18
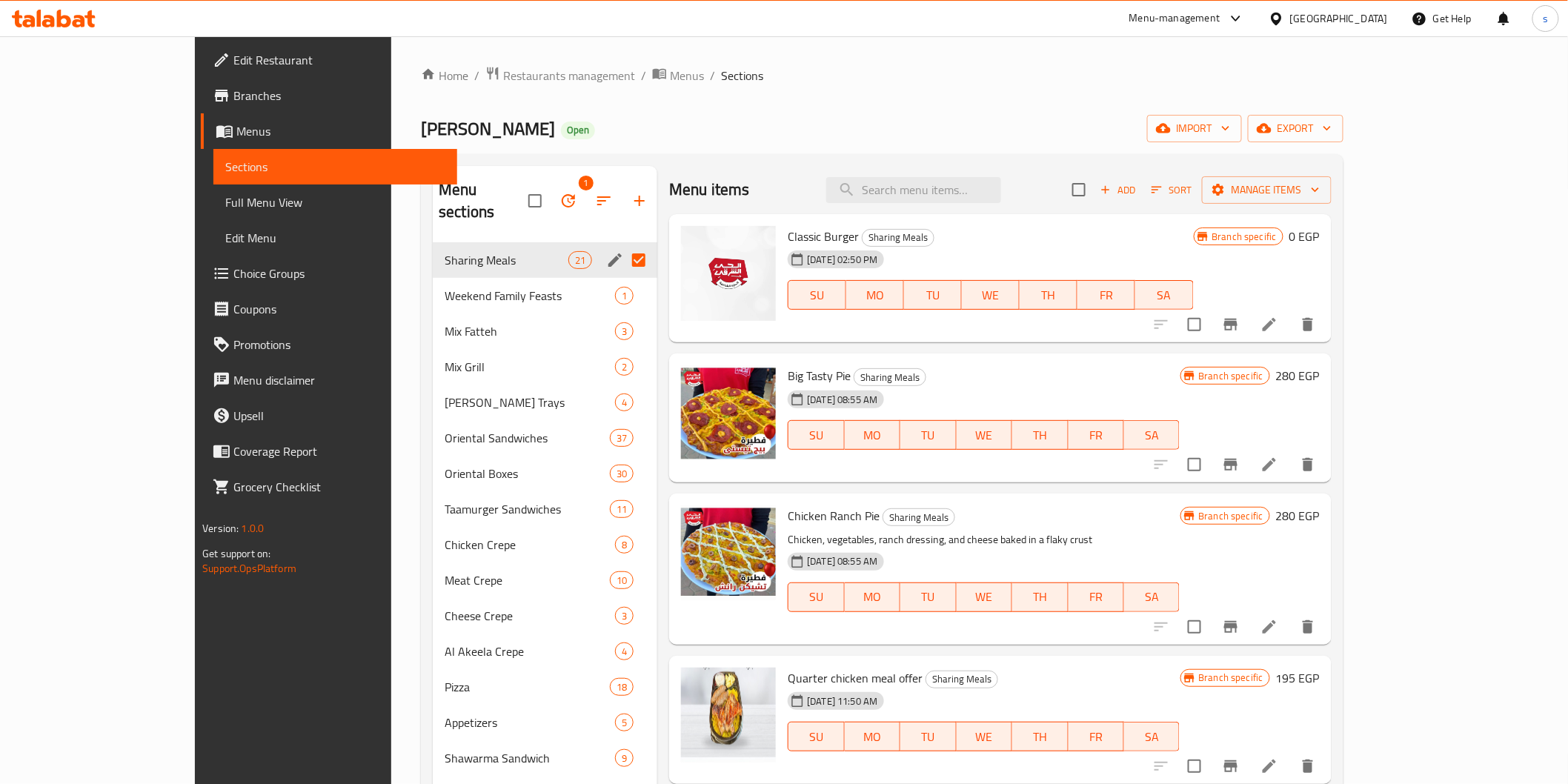
click at [706, 143] on div "Home / Restaurants management / Menus / Sections Alhay Alsharqy Open import exp…" at bounding box center [881, 697] width 923 height 1261
drag, startPoint x: 1402, startPoint y: 235, endPoint x: 1453, endPoint y: 242, distance: 51.5
click at [1283, 242] on span "Branch specific" at bounding box center [1244, 237] width 77 height 14
click at [1283, 240] on span "Branch specific" at bounding box center [1244, 237] width 77 height 14
drag, startPoint x: 1434, startPoint y: 239, endPoint x: 1445, endPoint y: 239, distance: 11.0
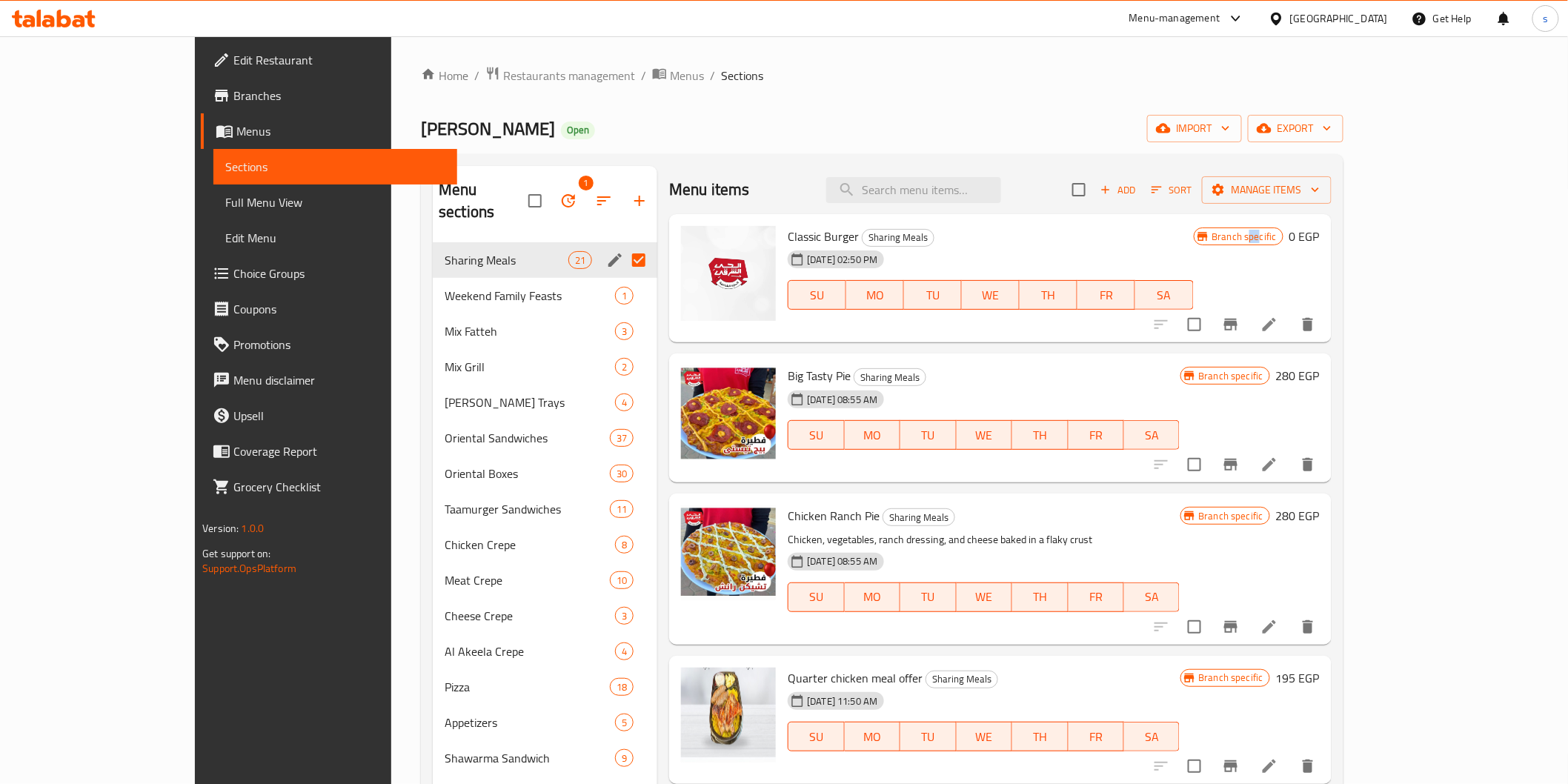
click at [1283, 239] on span "Branch specific" at bounding box center [1244, 237] width 77 height 14
click at [1283, 234] on span "Branch specific" at bounding box center [1244, 237] width 77 height 14
drag, startPoint x: 1430, startPoint y: 235, endPoint x: 1467, endPoint y: 252, distance: 40.7
click at [1320, 252] on div "Branch specific 0 EGP" at bounding box center [1256, 278] width 126 height 105
copy span "specific"
